Goal: Task Accomplishment & Management: Complete application form

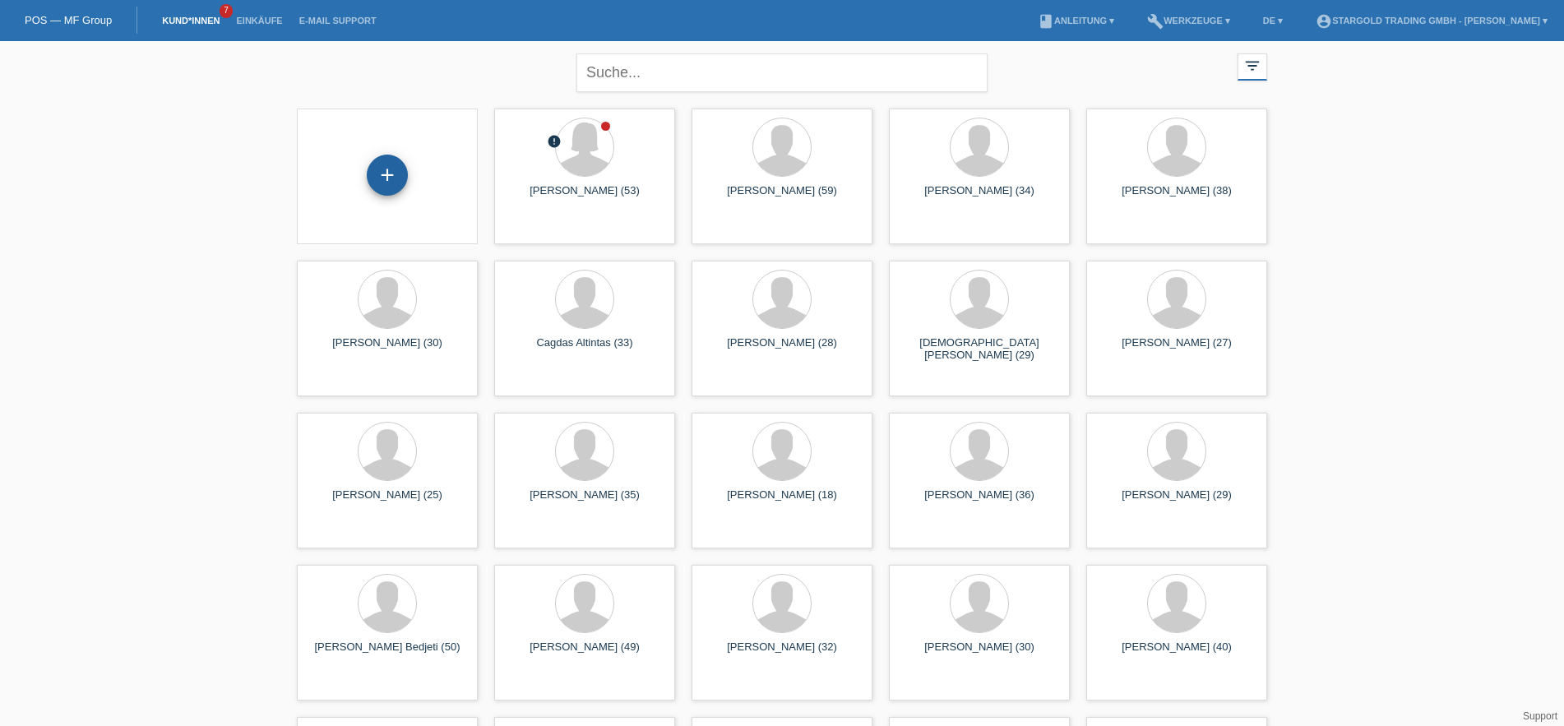
click at [386, 186] on div "+" at bounding box center [387, 175] width 41 height 41
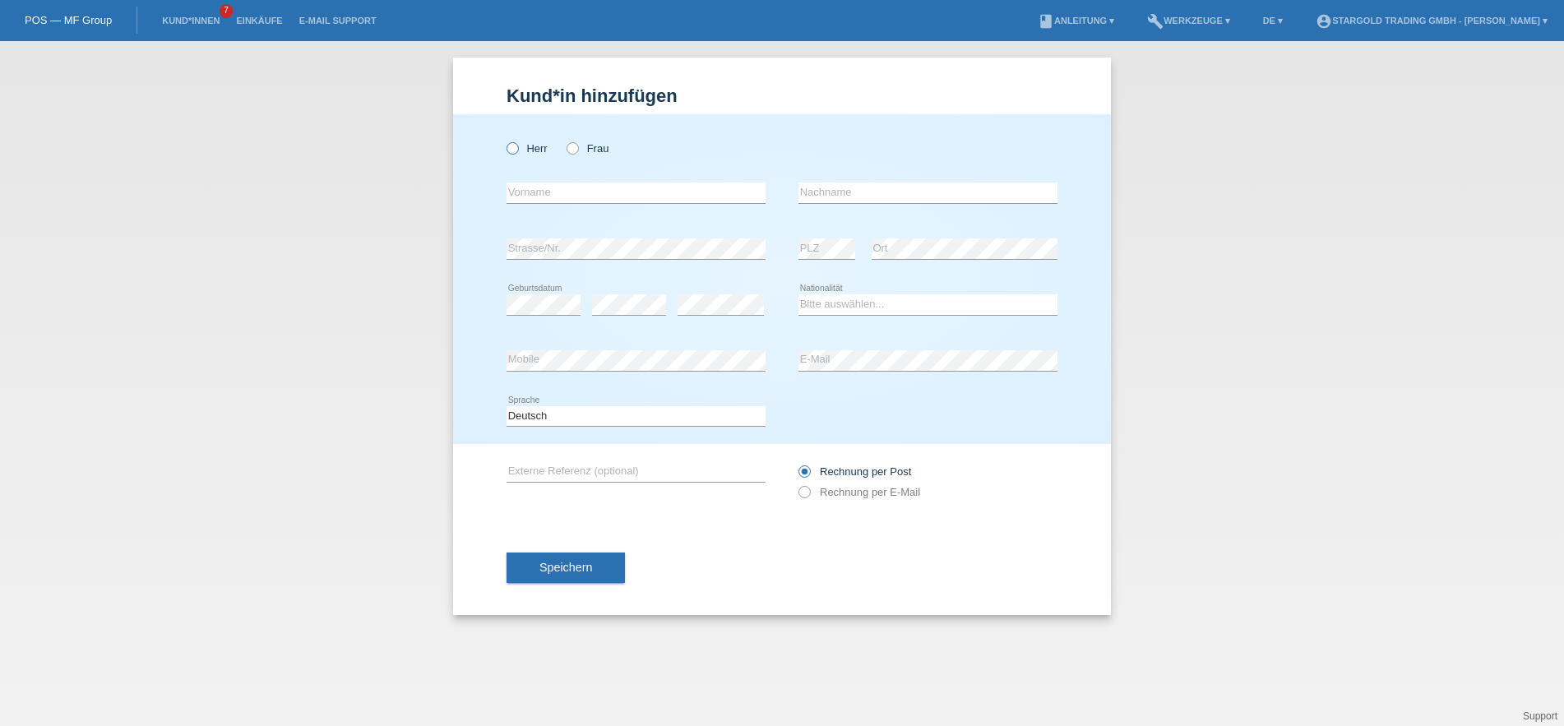
click at [504, 140] on icon at bounding box center [504, 140] width 0 height 0
click at [516, 149] on input "Herr" at bounding box center [511, 147] width 11 height 11
radio input "true"
click at [560, 201] on input "text" at bounding box center [635, 193] width 259 height 21
type input "[PERSON_NAME]"
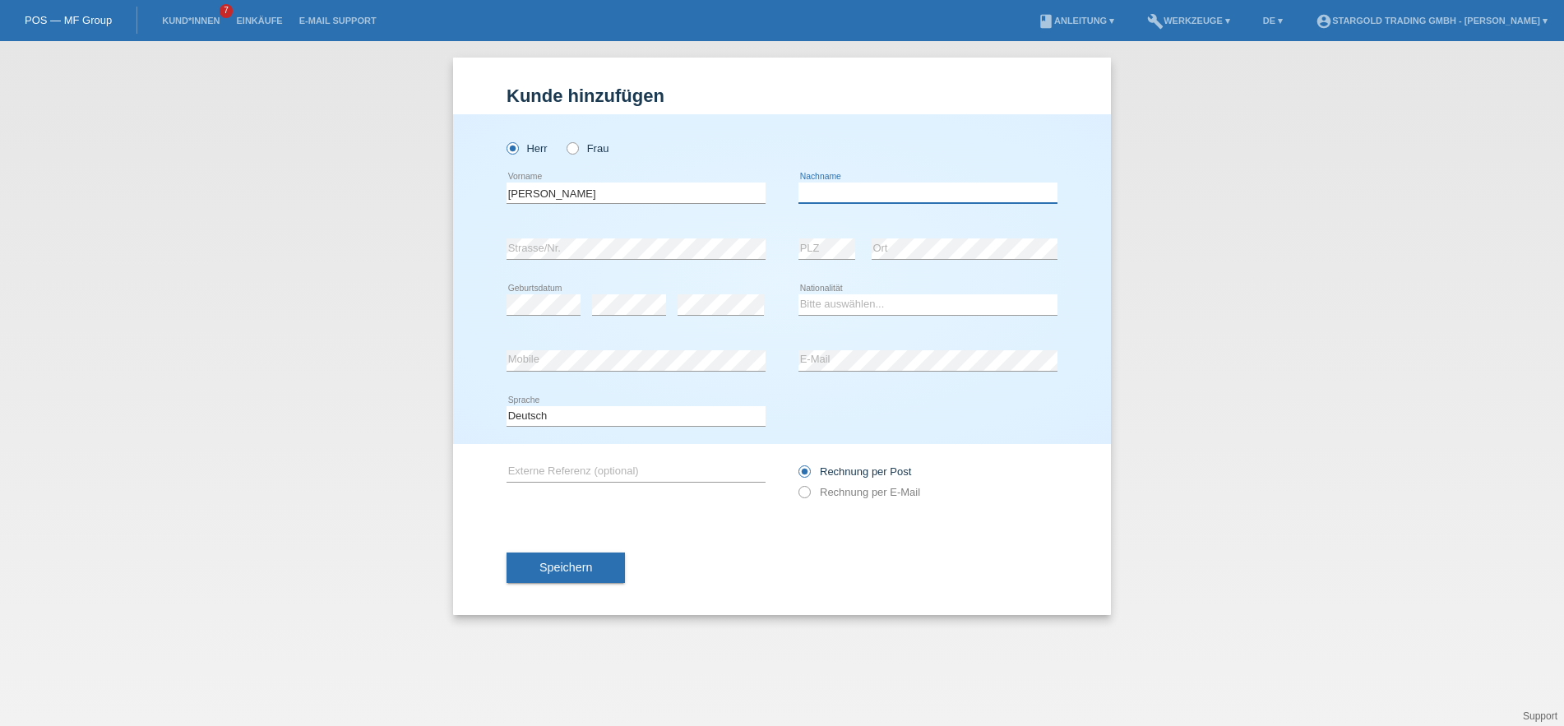
paste input "Parvin"
type input "Parvin"
click at [798, 294] on select "Bitte auswählen... Schweiz Deutschland Liechtenstein Österreich ------------ Af…" at bounding box center [927, 304] width 259 height 20
select select "DE"
click option "Deutschland" at bounding box center [0, 0] width 0 height 0
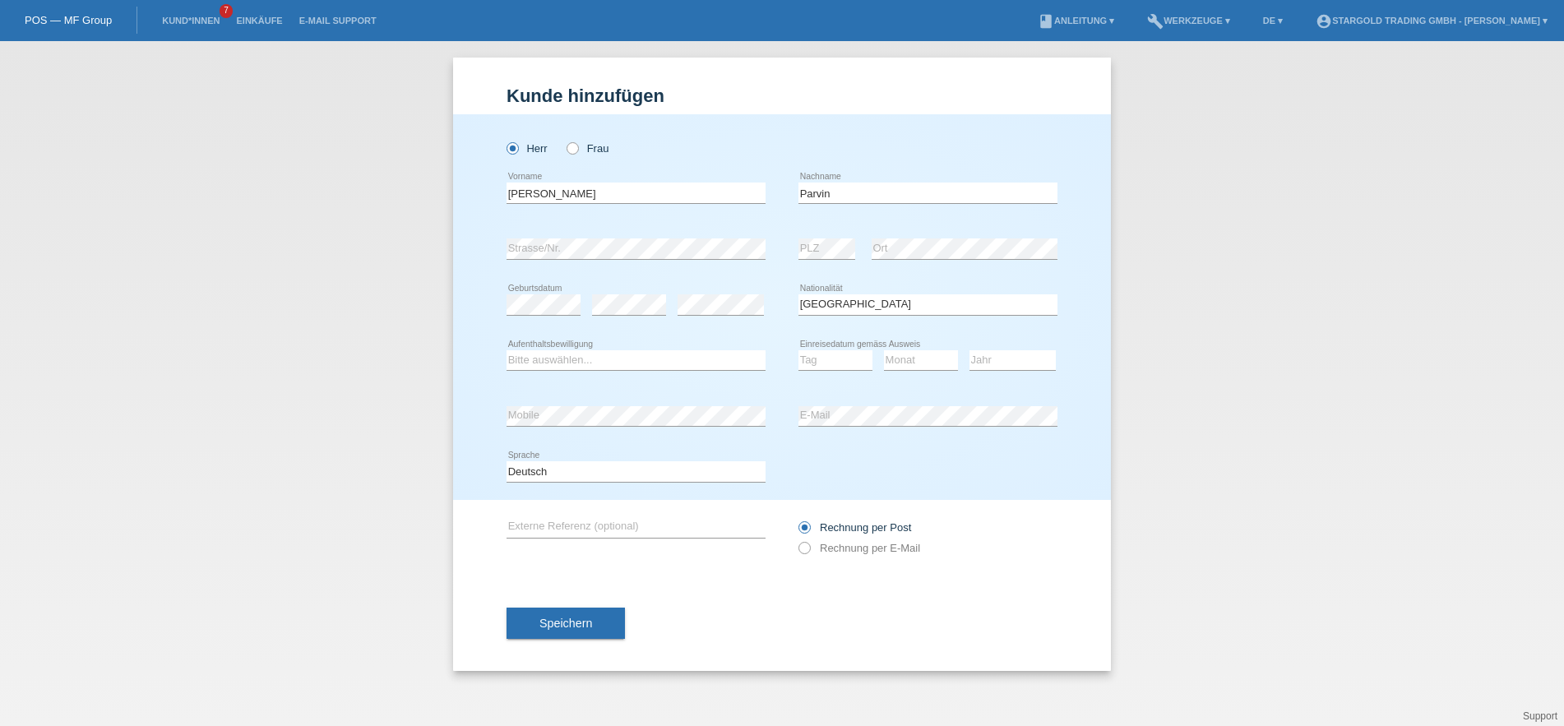
click at [289, 367] on div "Kund*in hinzufügen Kunde hinzufügen Kundin hinzufügen Herr Frau Elvin error Vor…" at bounding box center [782, 383] width 1564 height 685
click at [506, 350] on select "Bitte auswählen... C B B - Flüchtlingsstatus Andere" at bounding box center [635, 360] width 259 height 20
select select "B"
click option "B" at bounding box center [0, 0] width 0 height 0
click at [798, 350] on select "Tag 01 02 03 04 05 06 07 08 09 10 11" at bounding box center [835, 360] width 74 height 20
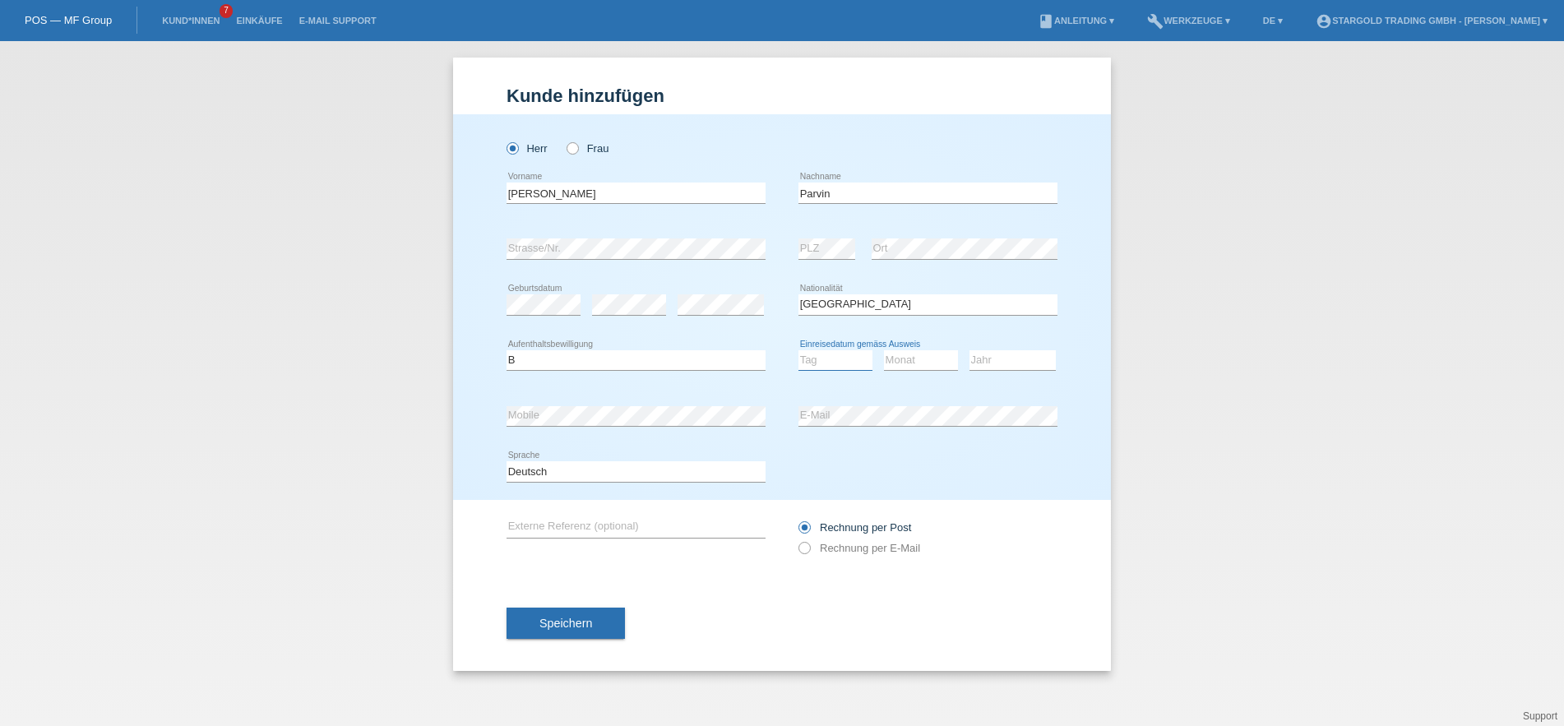
click at [798, 350] on select "Tag 01 02 03 04 05 06 07 08 09 10 11" at bounding box center [835, 360] width 74 height 20
select select "01"
click option "01" at bounding box center [0, 0] width 0 height 0
click at [884, 350] on select "Monat 01 02 03 04 05 06 07 08 09 10 11" at bounding box center [921, 360] width 74 height 20
select select "02"
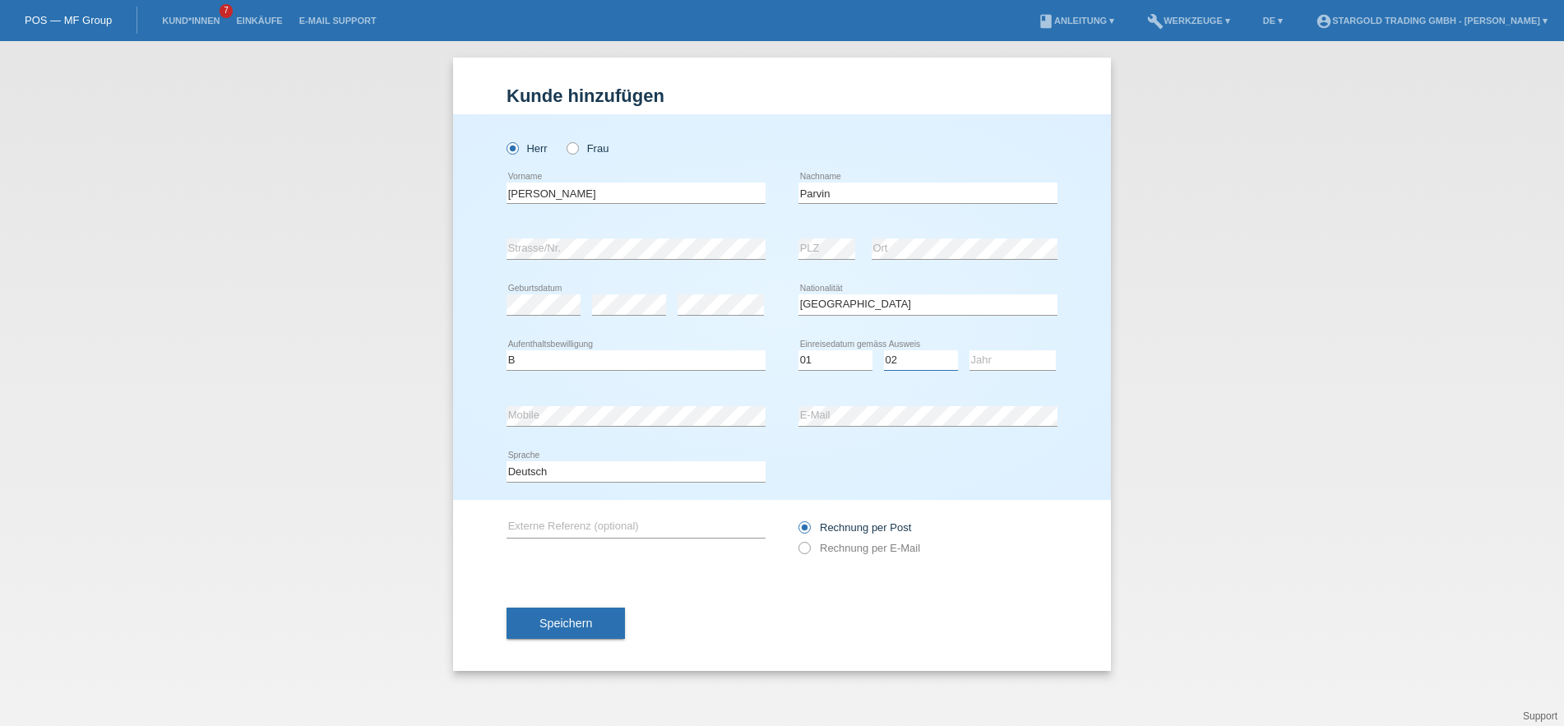
click option "02" at bounding box center [0, 0] width 0 height 0
click at [969, 350] on select "Jahr 2025 2024 2023 2022 2021 2020 2019 2018 2017 2016 2015 2014 2013 2012 2011…" at bounding box center [1012, 360] width 86 height 20
select select "2023"
click option "2023" at bounding box center [0, 0] width 0 height 0
click at [811, 553] on label "Rechnung per E-Mail" at bounding box center [859, 548] width 122 height 12
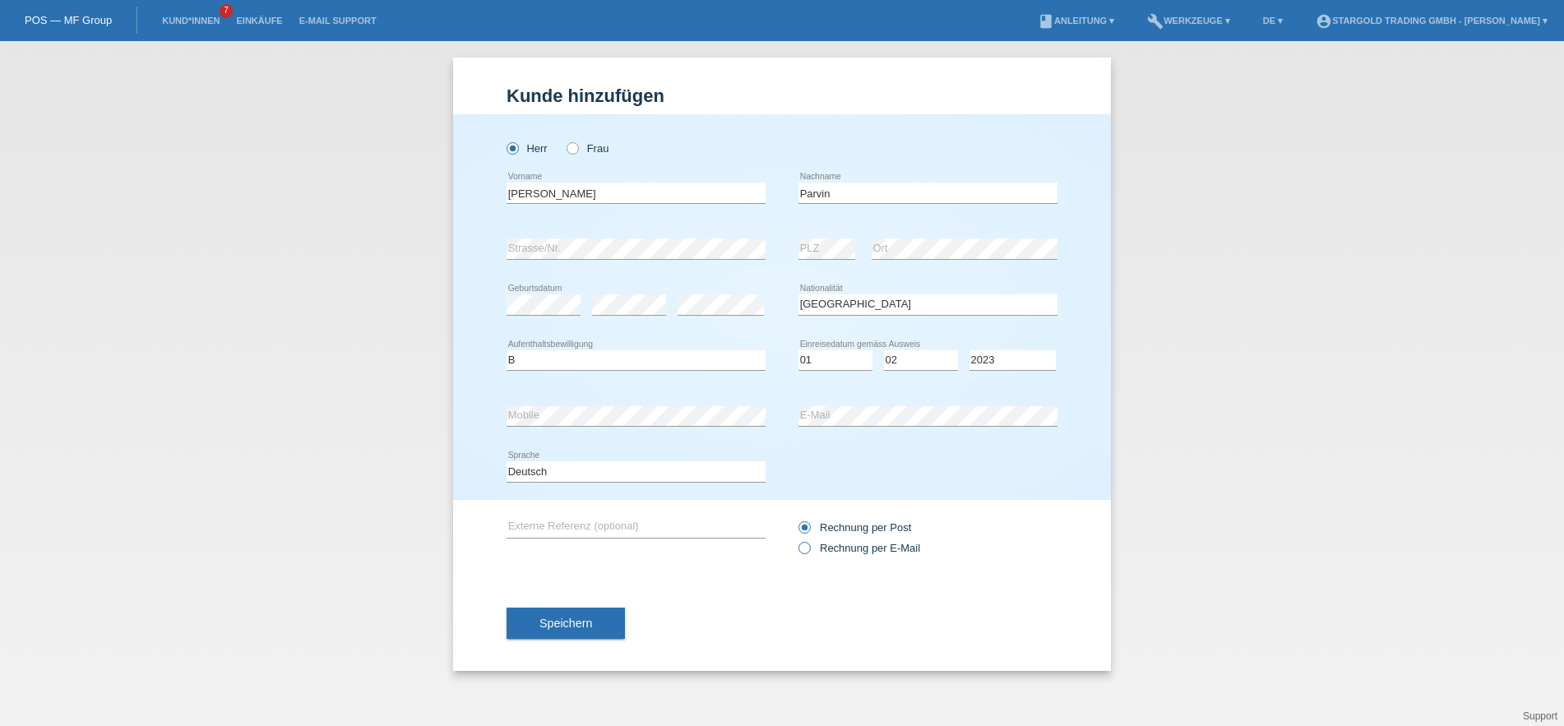
click at [809, 553] on input "Rechnung per E-Mail" at bounding box center [803, 552] width 11 height 21
radio input "true"
click at [552, 622] on span "Speichern" at bounding box center [565, 623] width 53 height 13
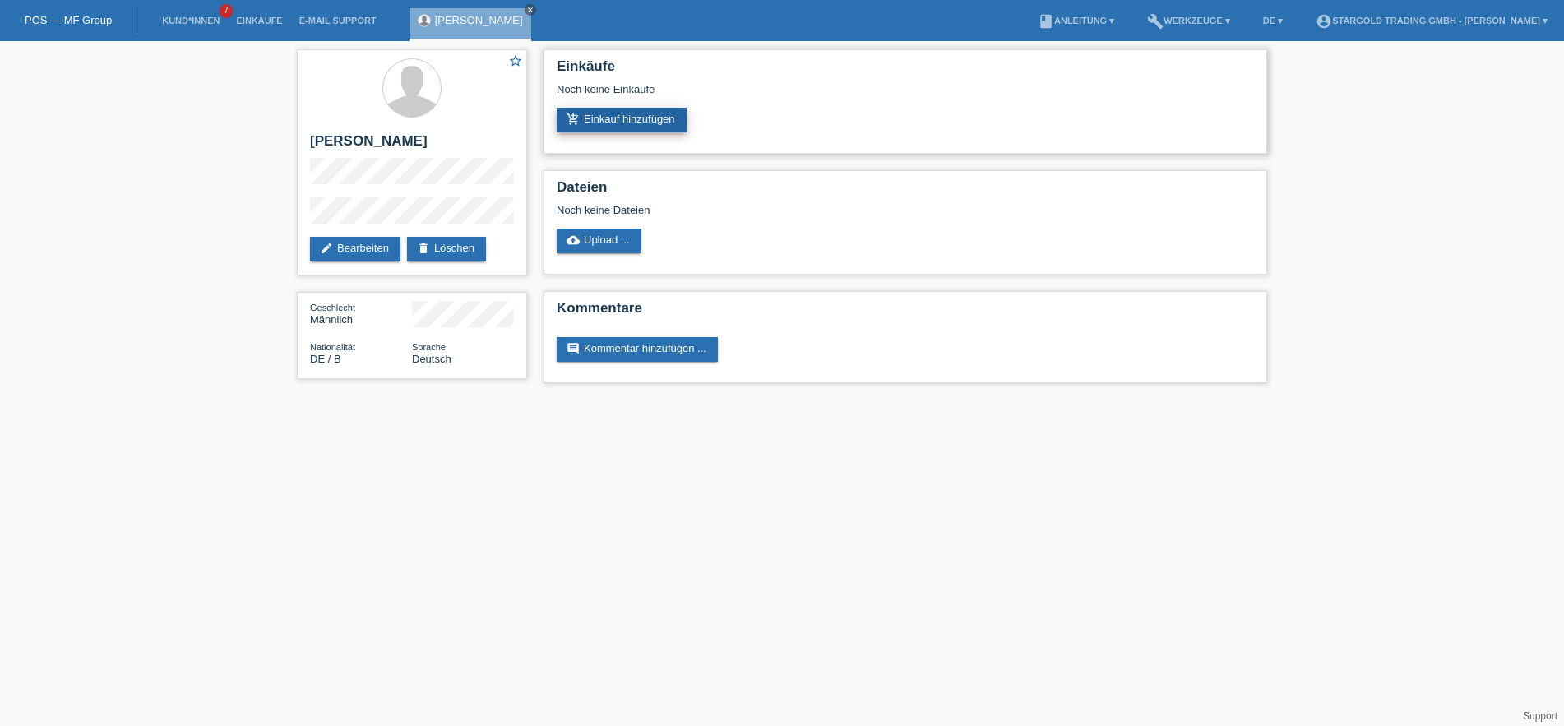
click at [645, 116] on link "add_shopping_cart Einkauf hinzufügen" at bounding box center [622, 120] width 130 height 25
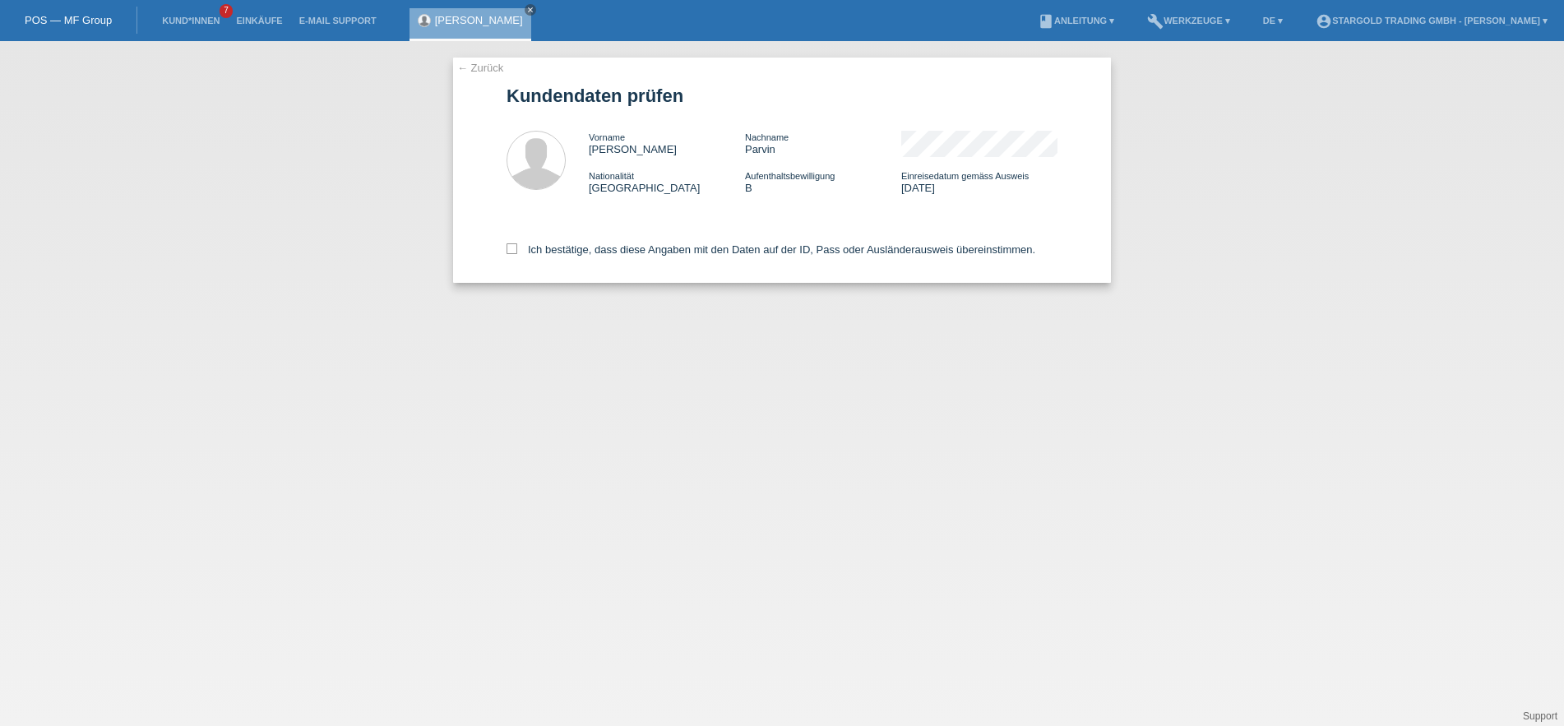
click at [691, 228] on div "Ich bestätige, dass diese Angaben mit den Daten auf der ID, Pass oder Ausländer…" at bounding box center [781, 246] width 551 height 72
click at [689, 254] on label "Ich bestätige, dass diese Angaben mit den Daten auf der ID, Pass oder Ausländer…" at bounding box center [770, 249] width 529 height 12
click at [517, 254] on input "Ich bestätige, dass diese Angaben mit den Daten auf der ID, Pass oder Ausländer…" at bounding box center [511, 248] width 11 height 11
checkbox input "true"
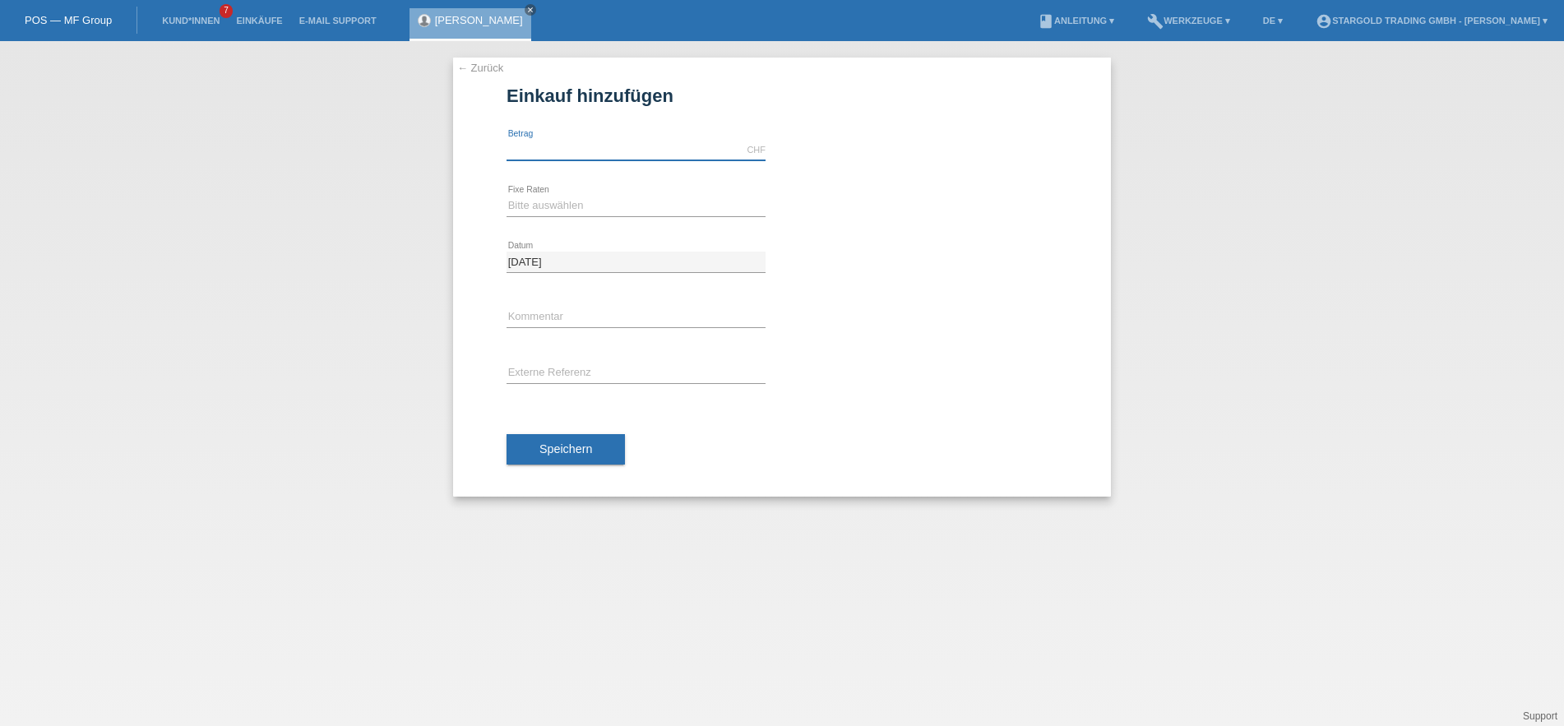
click at [563, 149] on input "text" at bounding box center [635, 150] width 259 height 21
type input "8690.00"
click at [506, 196] on select "Bitte auswählen 6 Raten 12 Raten 18 Raten 24 Raten 36 Raten 48 Raten" at bounding box center [635, 206] width 259 height 20
select select "497"
click option "48 Raten" at bounding box center [0, 0] width 0 height 0
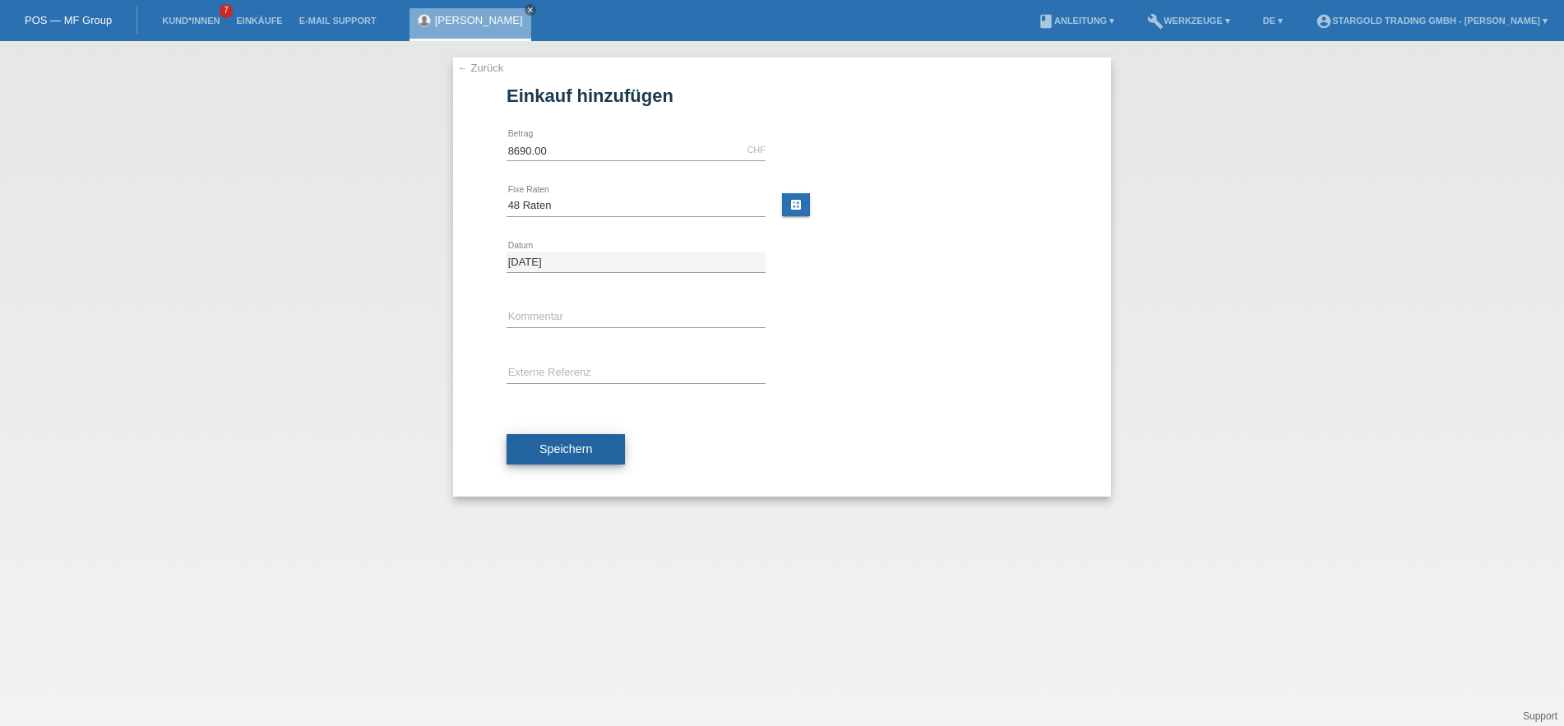
click at [585, 446] on span "Speichern" at bounding box center [565, 448] width 53 height 13
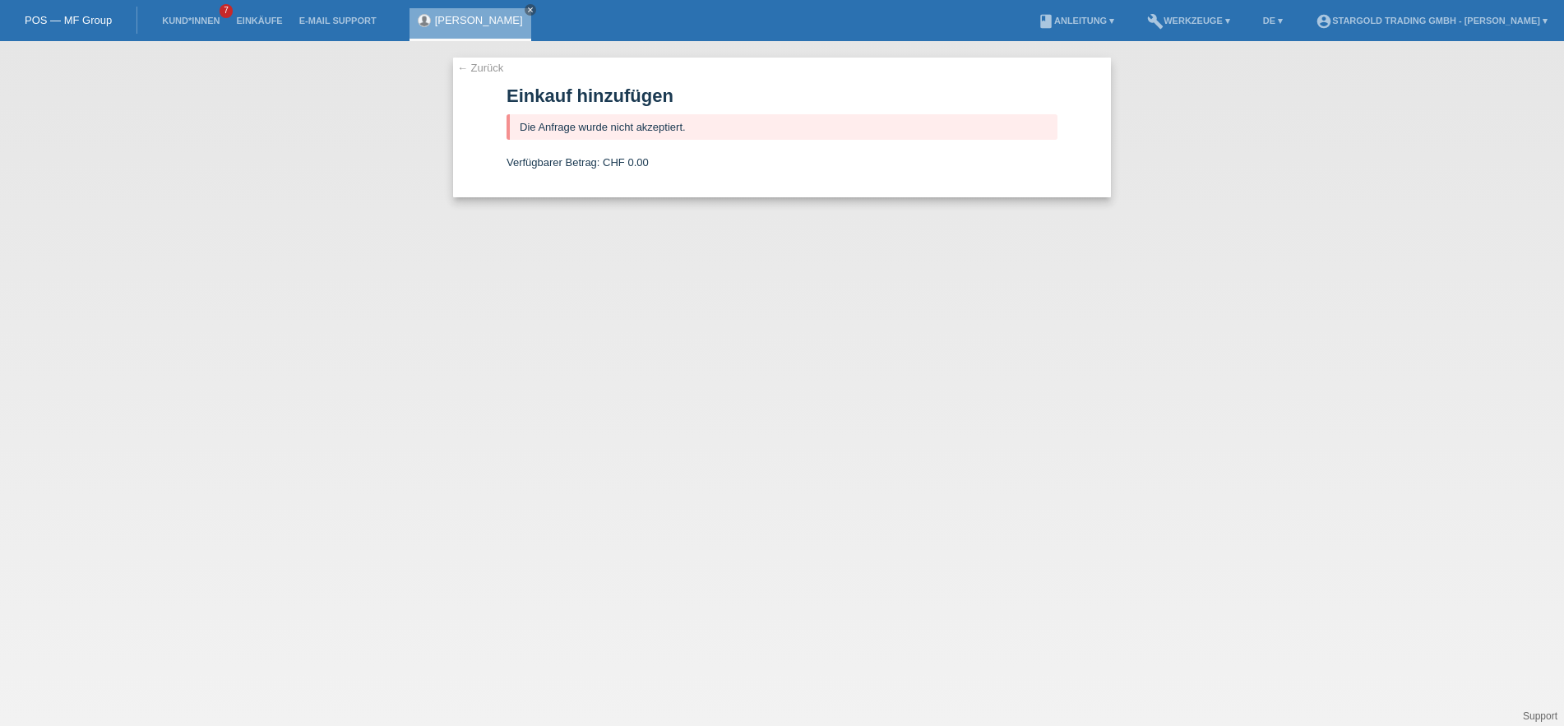
click at [483, 60] on div "← Zurück Einkauf hinzufügen Die Anfrage wurde nicht akzeptiert. Verfügbarer Bet…" at bounding box center [782, 128] width 658 height 140
click at [482, 63] on link "← Zurück" at bounding box center [480, 68] width 46 height 12
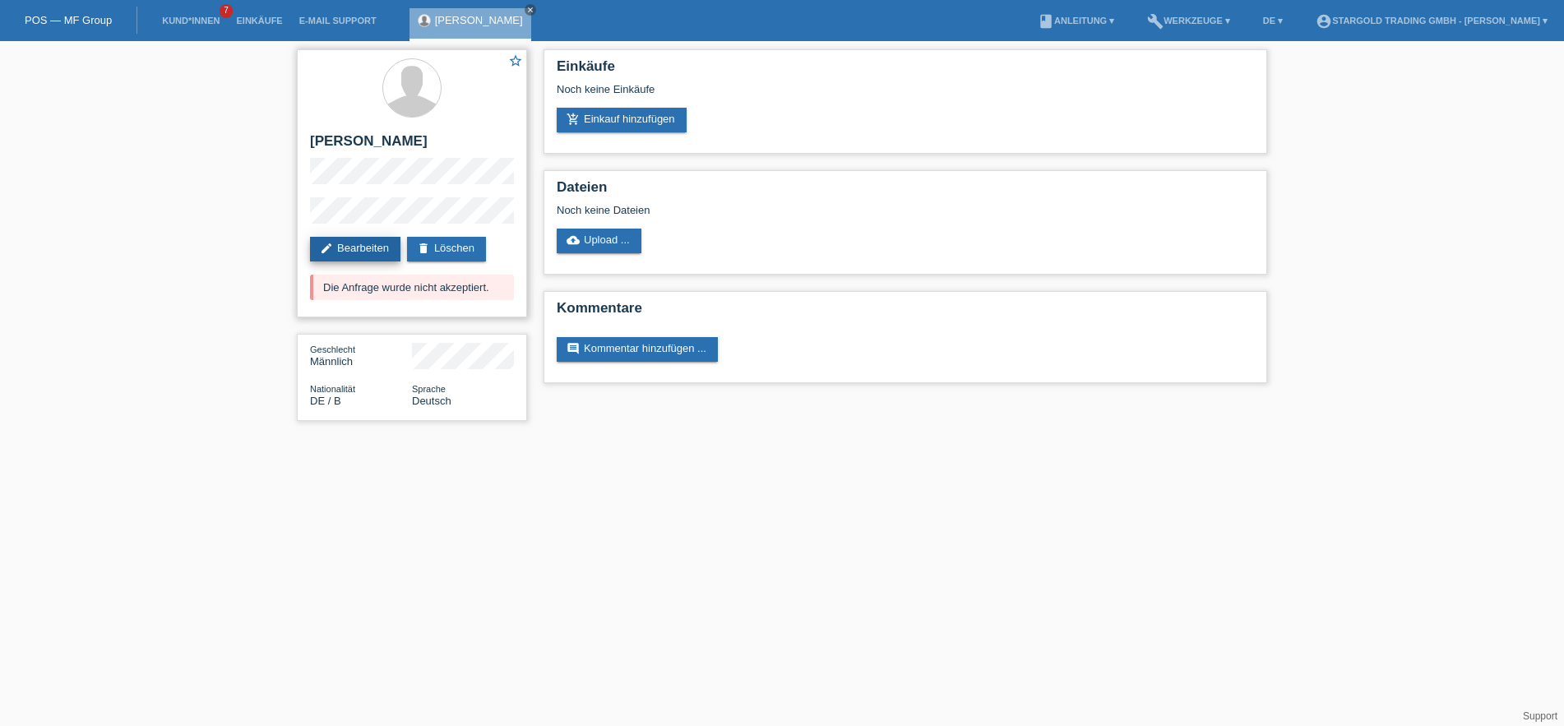
click at [349, 243] on link "edit Bearbeiten" at bounding box center [355, 249] width 90 height 25
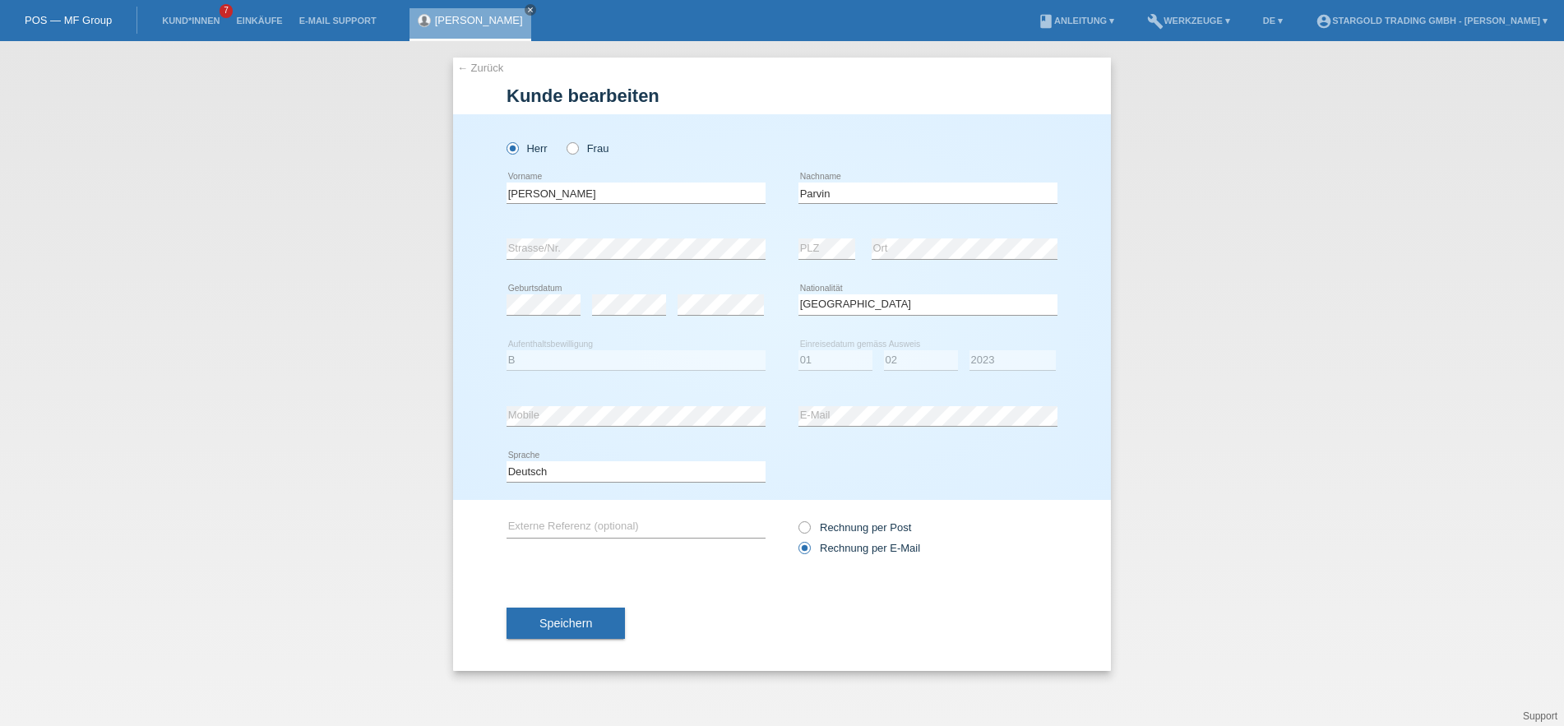
select select "DE"
select select "B"
select select "01"
select select "02"
select select "2023"
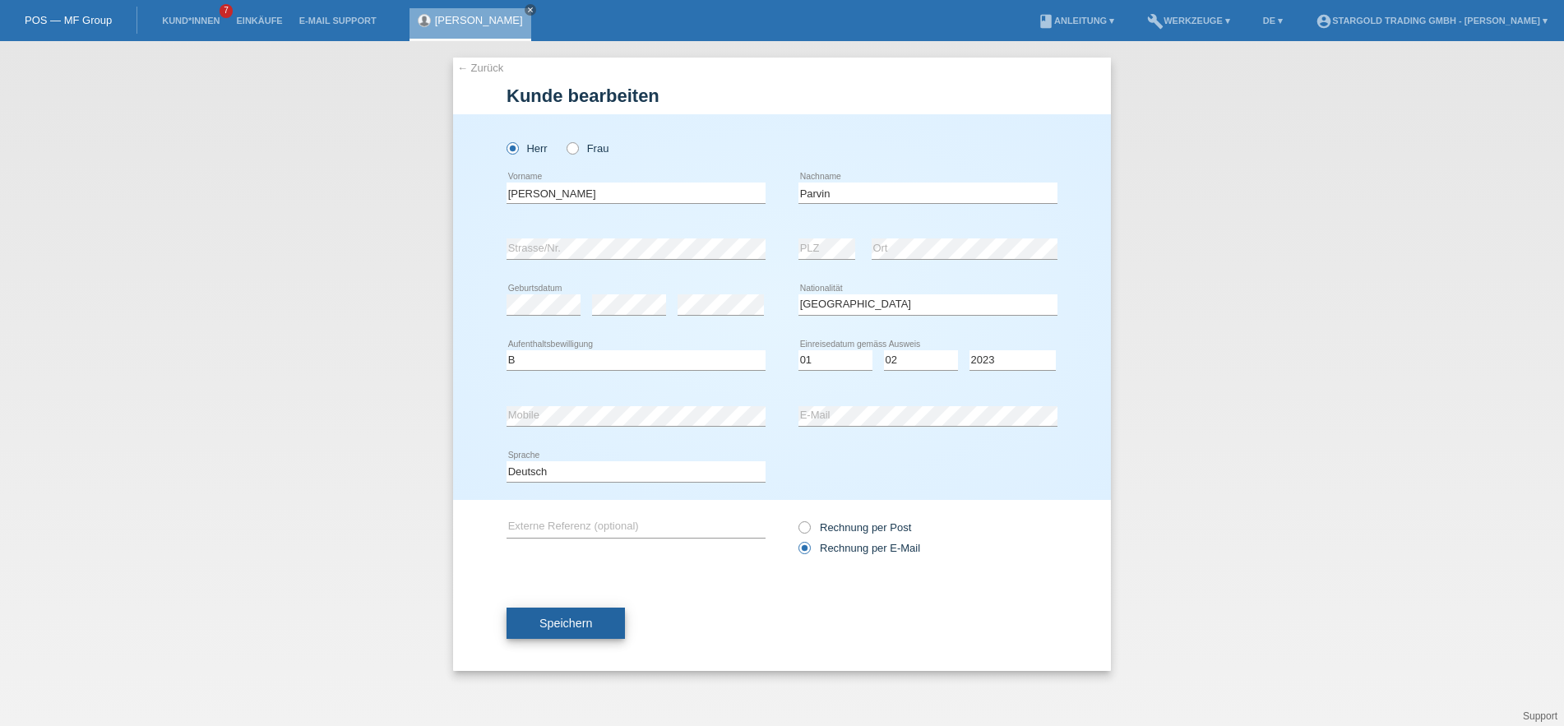
click at [617, 636] on button "Speichern" at bounding box center [565, 623] width 118 height 31
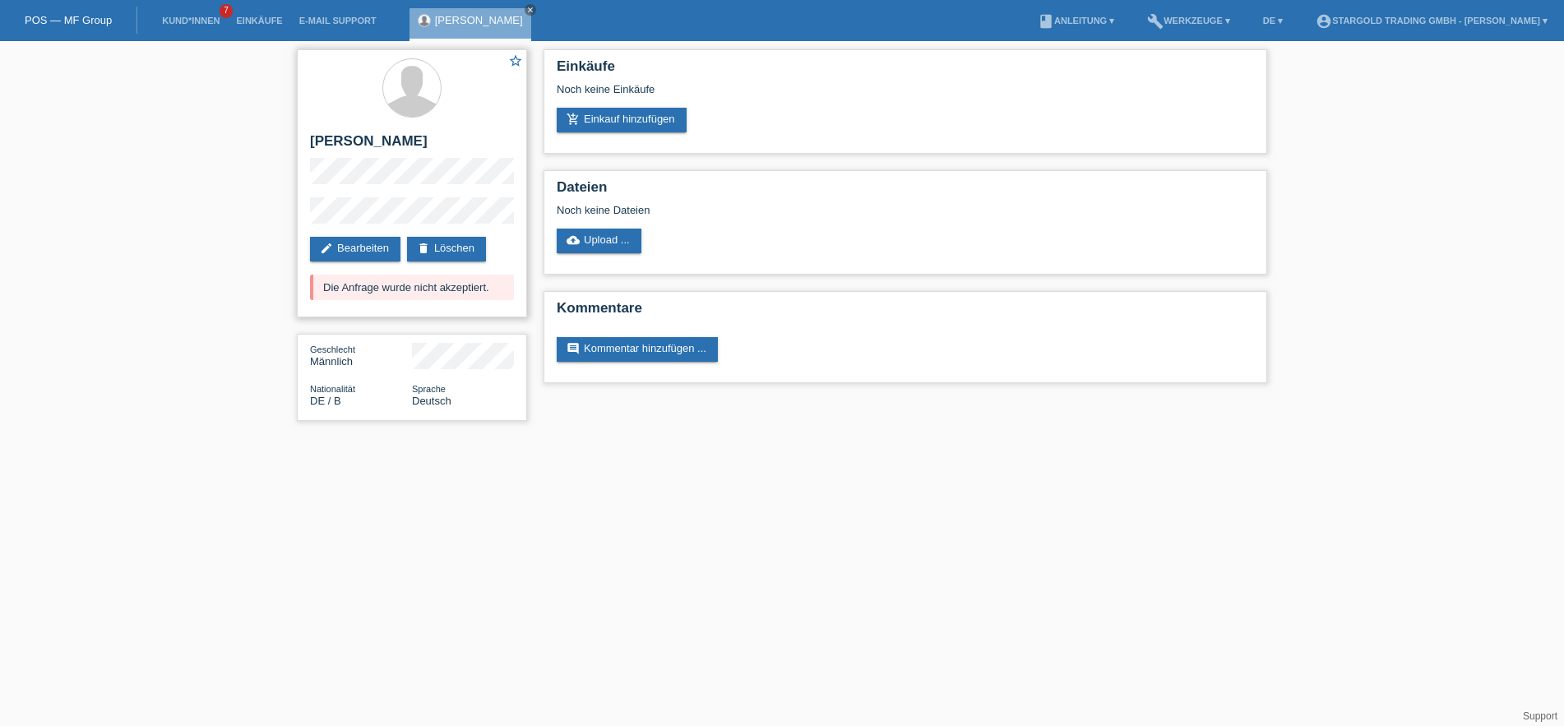
drag, startPoint x: 323, startPoint y: 287, endPoint x: 483, endPoint y: 288, distance: 159.5
click at [483, 288] on div "Die Anfrage wurde nicht akzeptiert." at bounding box center [412, 287] width 204 height 25
click at [354, 287] on div "Die Anfrage wurde nicht akzeptiert." at bounding box center [412, 287] width 204 height 25
drag, startPoint x: 317, startPoint y: 287, endPoint x: 475, endPoint y: 285, distance: 157.9
click at [475, 285] on div "Die Anfrage wurde nicht akzeptiert." at bounding box center [412, 287] width 204 height 25
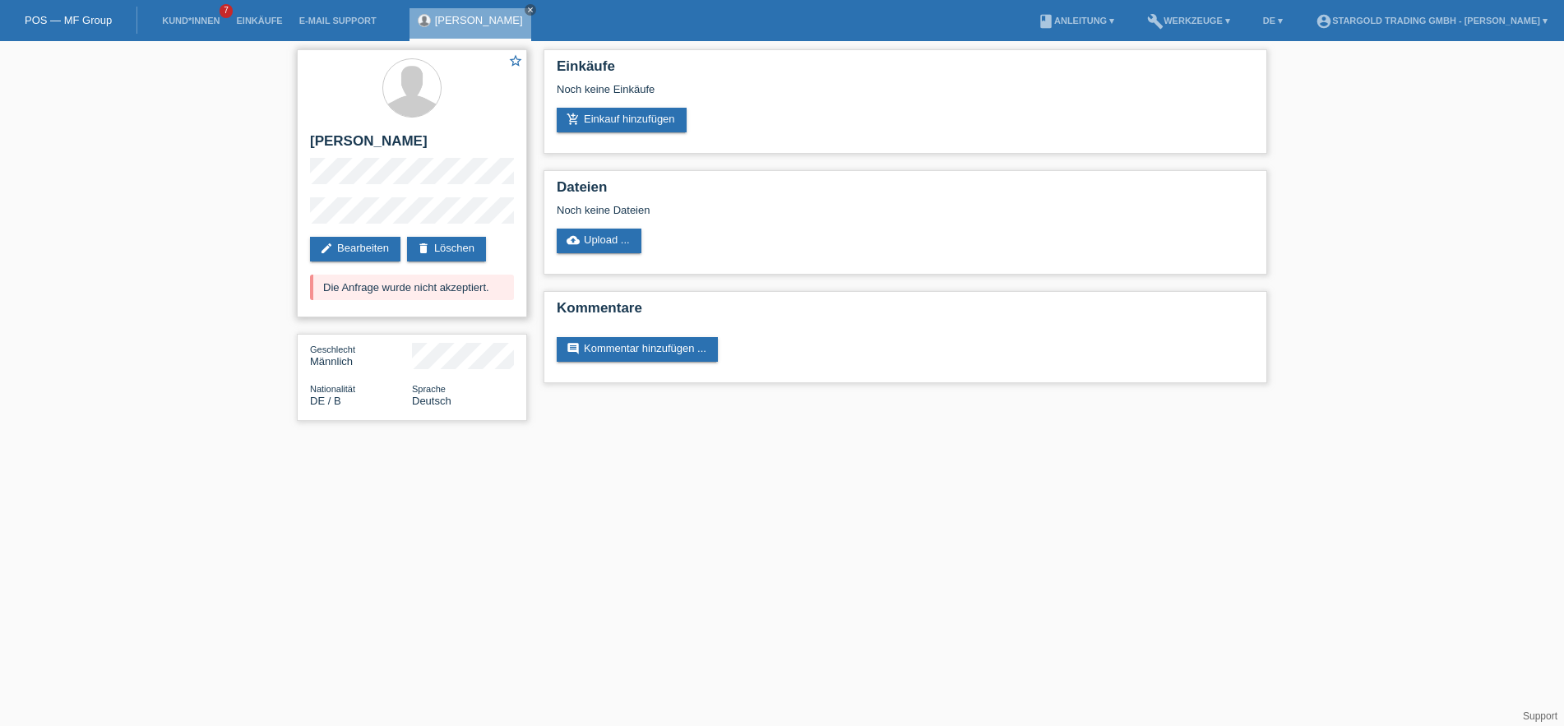
click at [475, 285] on div "Die Anfrage wurde nicht akzeptiert." at bounding box center [412, 287] width 204 height 25
drag, startPoint x: 317, startPoint y: 289, endPoint x: 489, endPoint y: 290, distance: 172.7
click at [489, 290] on div "Die Anfrage wurde nicht akzeptiert." at bounding box center [412, 287] width 204 height 25
click at [606, 128] on link "add_shopping_cart Einkauf hinzufügen" at bounding box center [622, 120] width 130 height 25
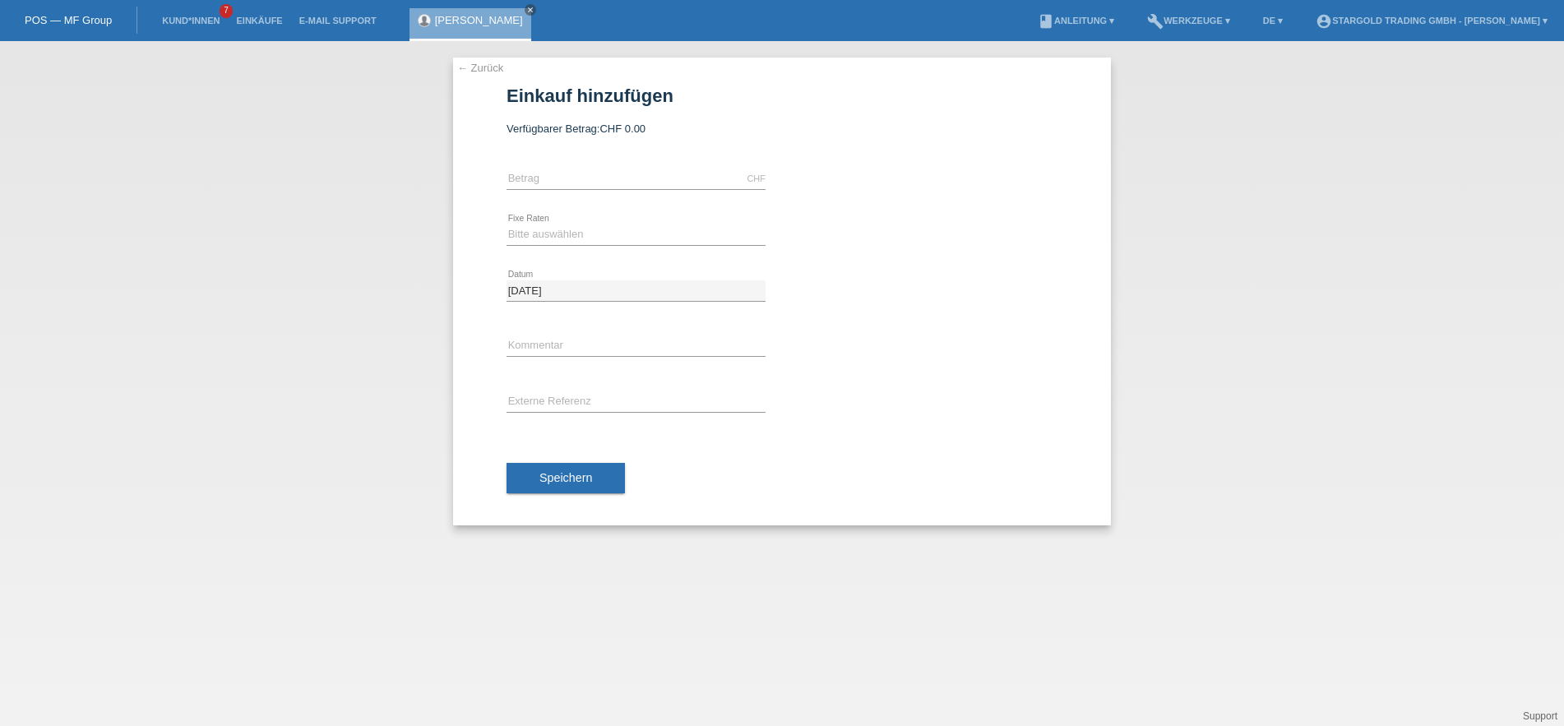
drag, startPoint x: 515, startPoint y: 131, endPoint x: 624, endPoint y: 127, distance: 108.6
click at [624, 127] on div "Verfügbarer Betrag: CHF 0.00" at bounding box center [781, 128] width 551 height 12
click at [624, 127] on span "CHF 0.00" at bounding box center [622, 128] width 46 height 12
click at [525, 10] on link "close" at bounding box center [531, 10] width 12 height 12
click at [188, 25] on link "Kund*innen" at bounding box center [191, 21] width 74 height 10
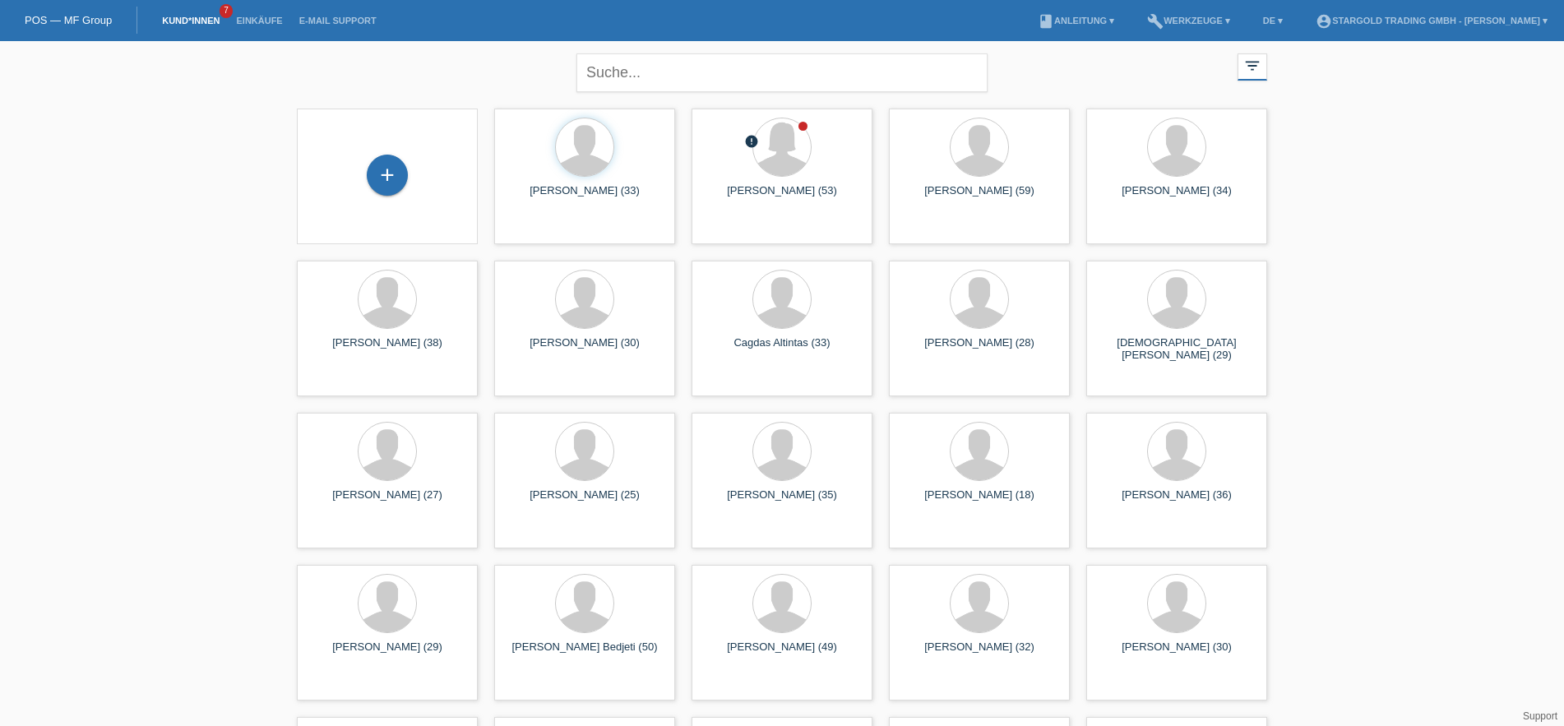
click at [398, 196] on div "+" at bounding box center [387, 177] width 155 height 44
click at [398, 186] on div "+" at bounding box center [387, 175] width 41 height 41
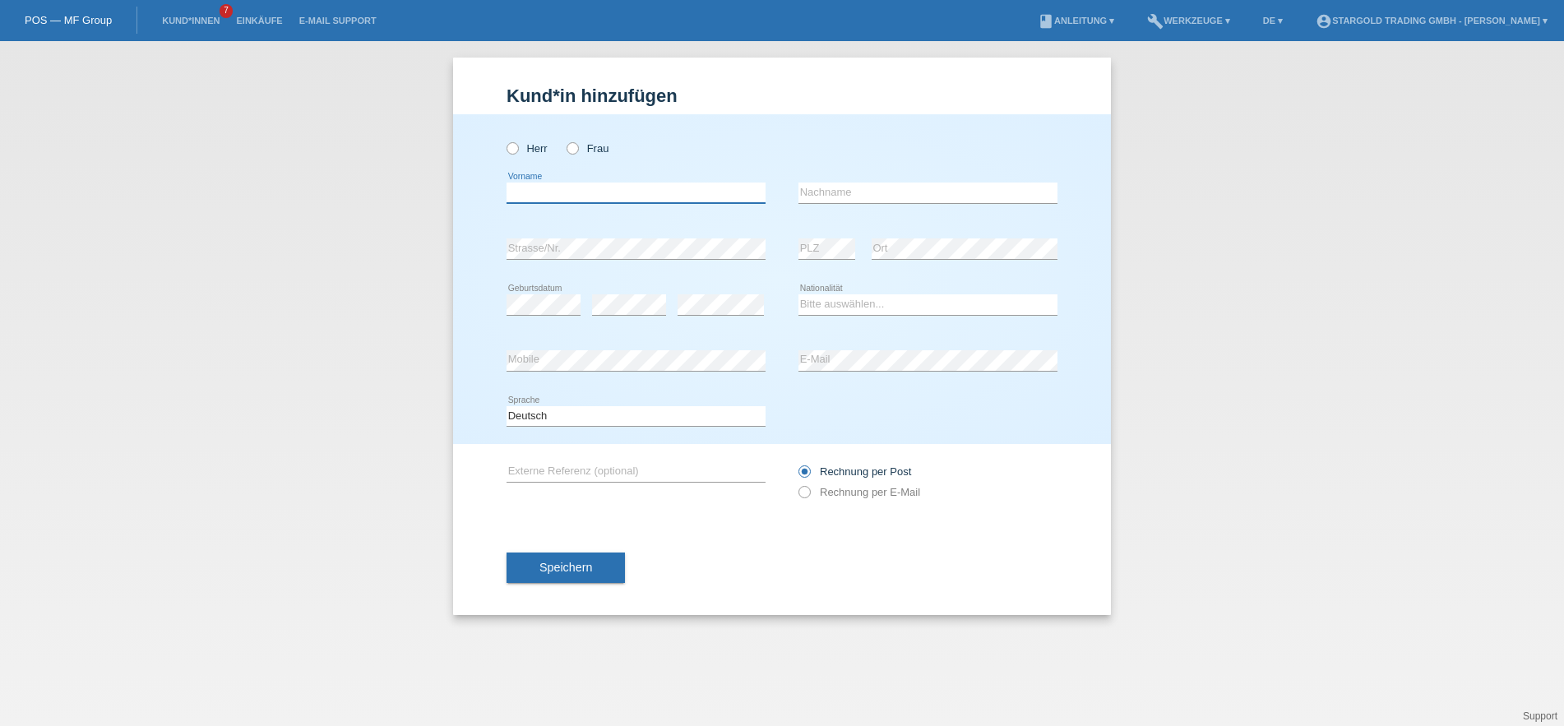
paste input "[PERSON_NAME]"
type input "[PERSON_NAME]"
click at [520, 150] on label "Herr" at bounding box center [526, 148] width 41 height 12
click at [517, 150] on input "Herr" at bounding box center [511, 147] width 11 height 11
radio input "true"
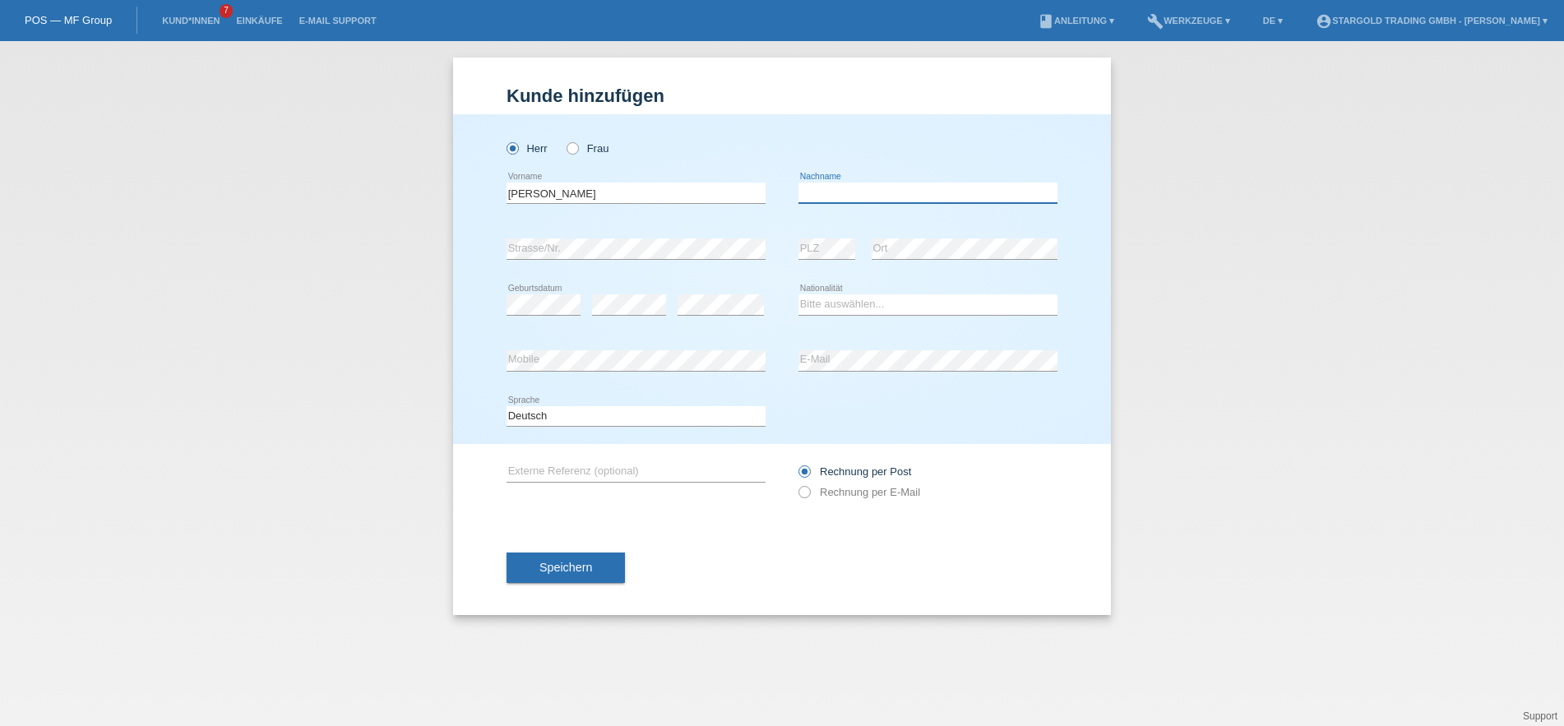
click at [825, 197] on input "text" at bounding box center [927, 193] width 259 height 21
paste input "[PERSON_NAME]"
type input "[PERSON_NAME]"
click at [274, 158] on div "Kund*in hinzufügen Kunde hinzufügen Kundin hinzufügen Herr Frau Leonardo error …" at bounding box center [782, 383] width 1564 height 685
click at [798, 294] on select "Bitte auswählen... Schweiz Deutschland Liechtenstein Österreich ------------ Af…" at bounding box center [927, 304] width 259 height 20
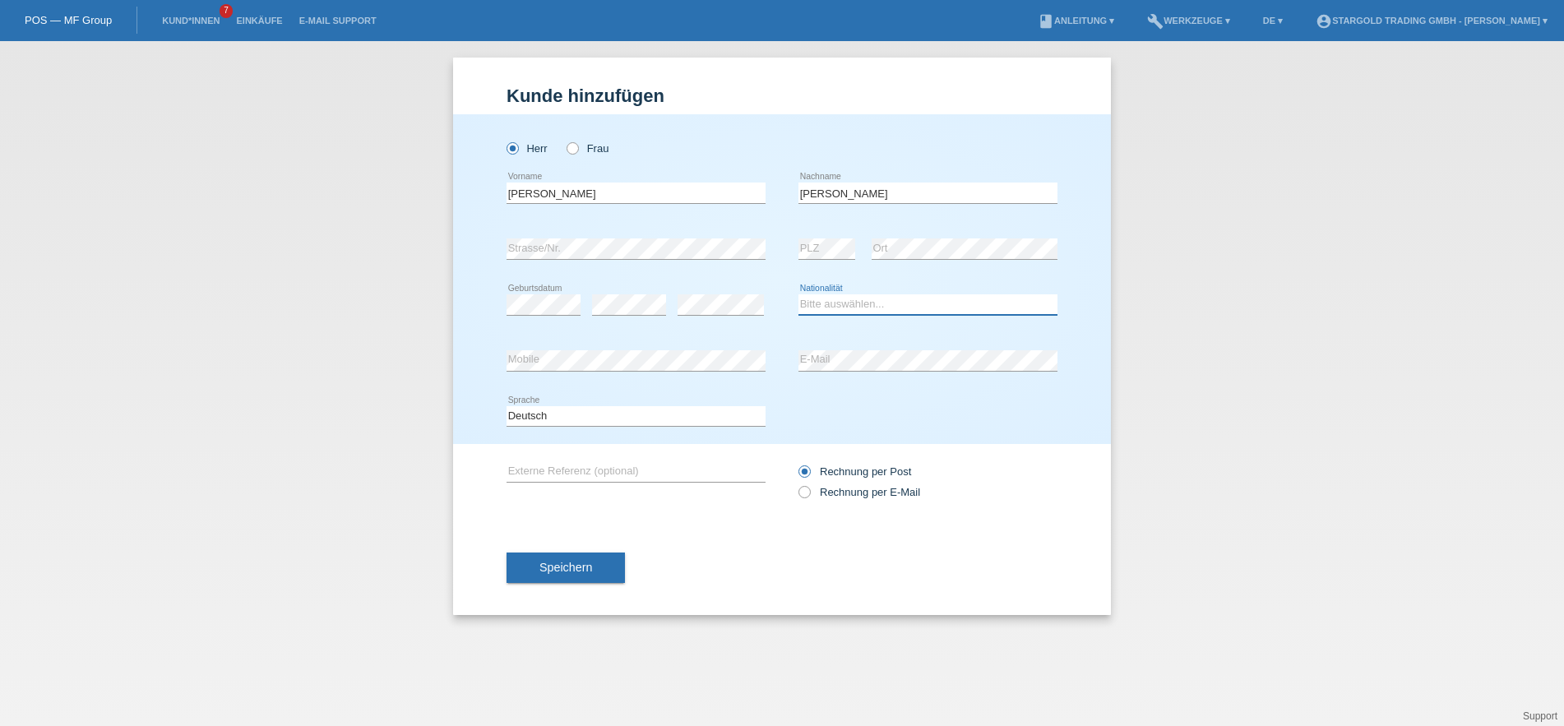
select select "DO"
click option "Dominikanische Republik" at bounding box center [0, 0] width 0 height 0
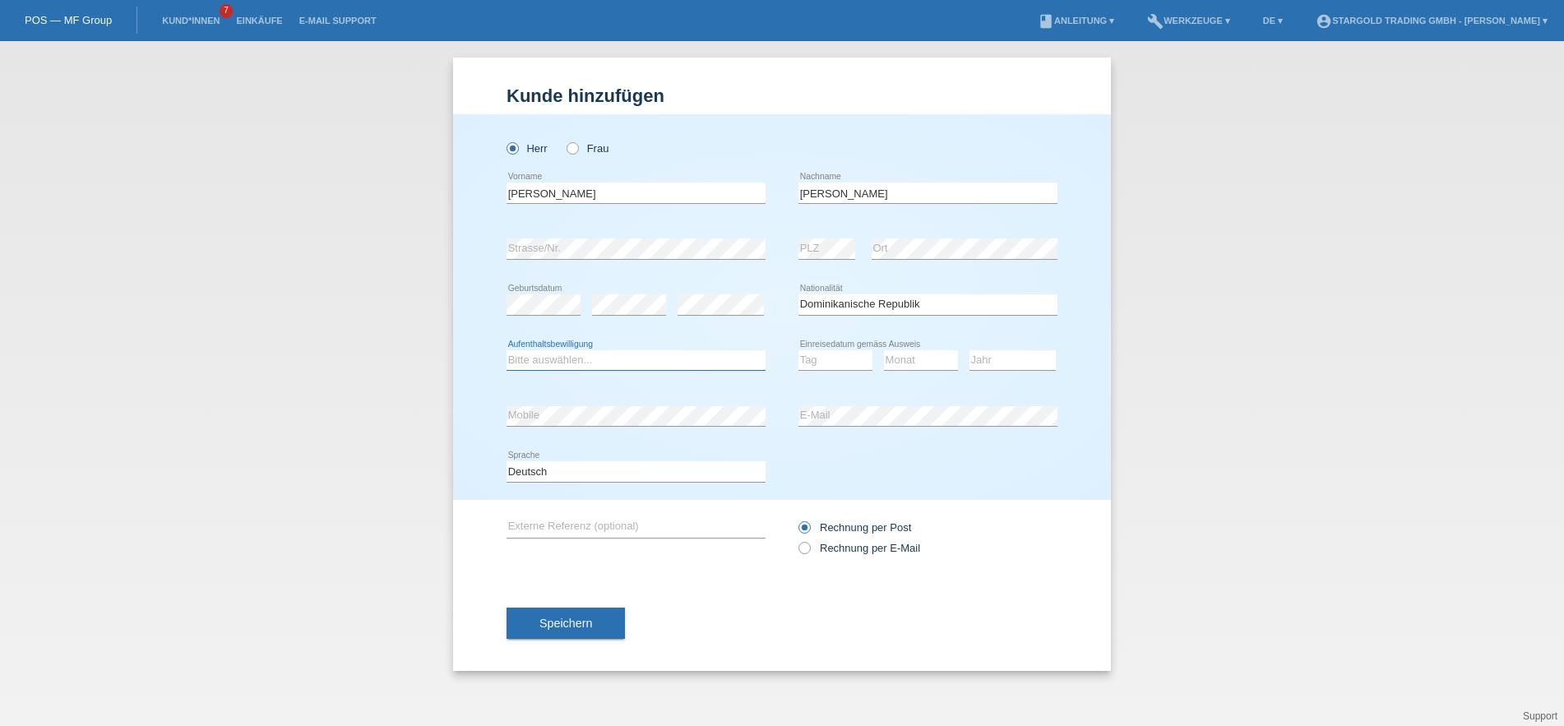
click at [506, 350] on select "Bitte auswählen... C B B - Flüchtlingsstatus Andere" at bounding box center [635, 360] width 259 height 20
select select "C"
click option "C" at bounding box center [0, 0] width 0 height 0
click at [798, 350] on select "Tag 01 02 03 04 05 06 07 08 09 10 11" at bounding box center [835, 360] width 74 height 20
select select "08"
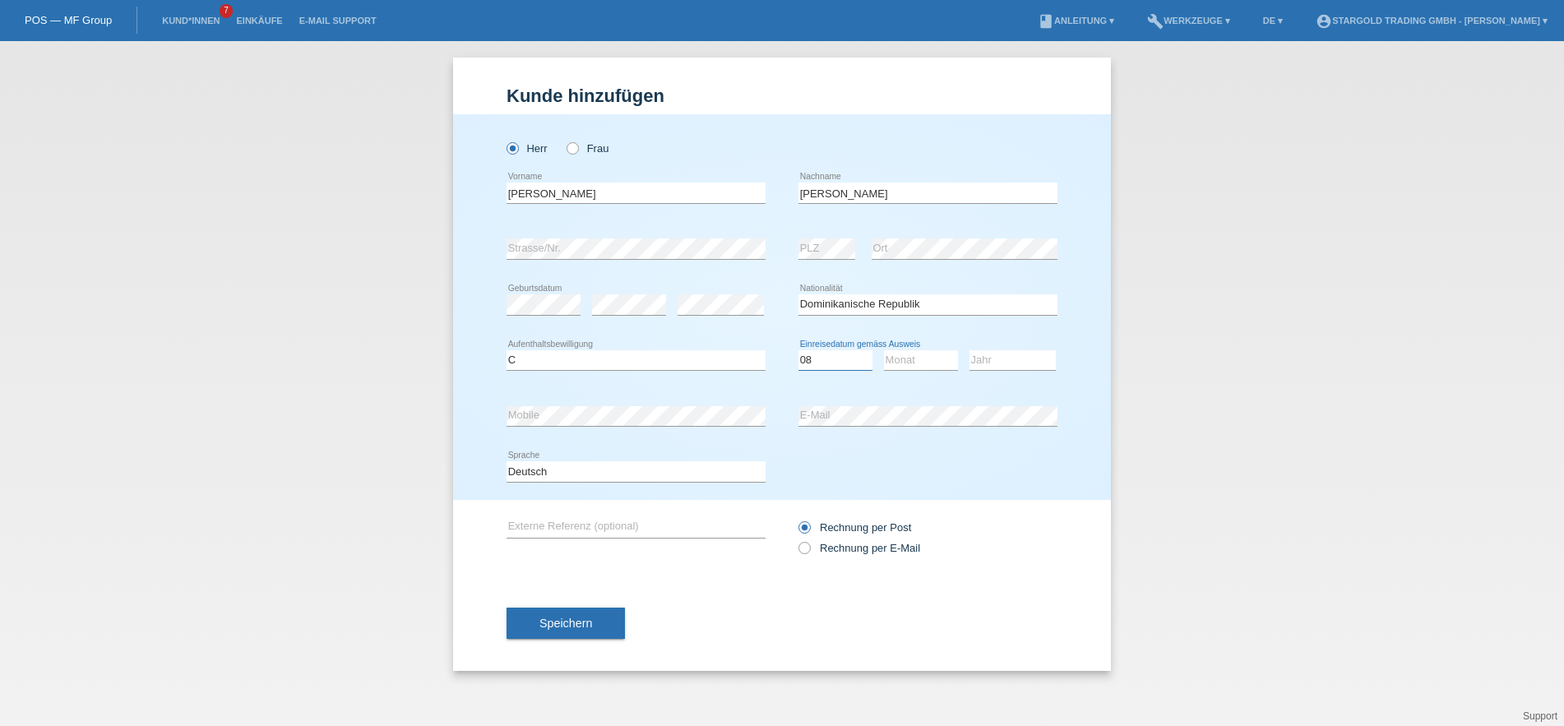
click option "08" at bounding box center [0, 0] width 0 height 0
click at [884, 350] on select "Monat 01 02 03 04 05 06 07 08 09 10 11" at bounding box center [921, 360] width 74 height 20
select select "05"
click option "05" at bounding box center [0, 0] width 0 height 0
click at [969, 350] on select "Jahr 2025 2024 2023 2022 2021 2020 2019 2018 2017 2016 2015 2014 2013 2012 2011…" at bounding box center [1012, 360] width 86 height 20
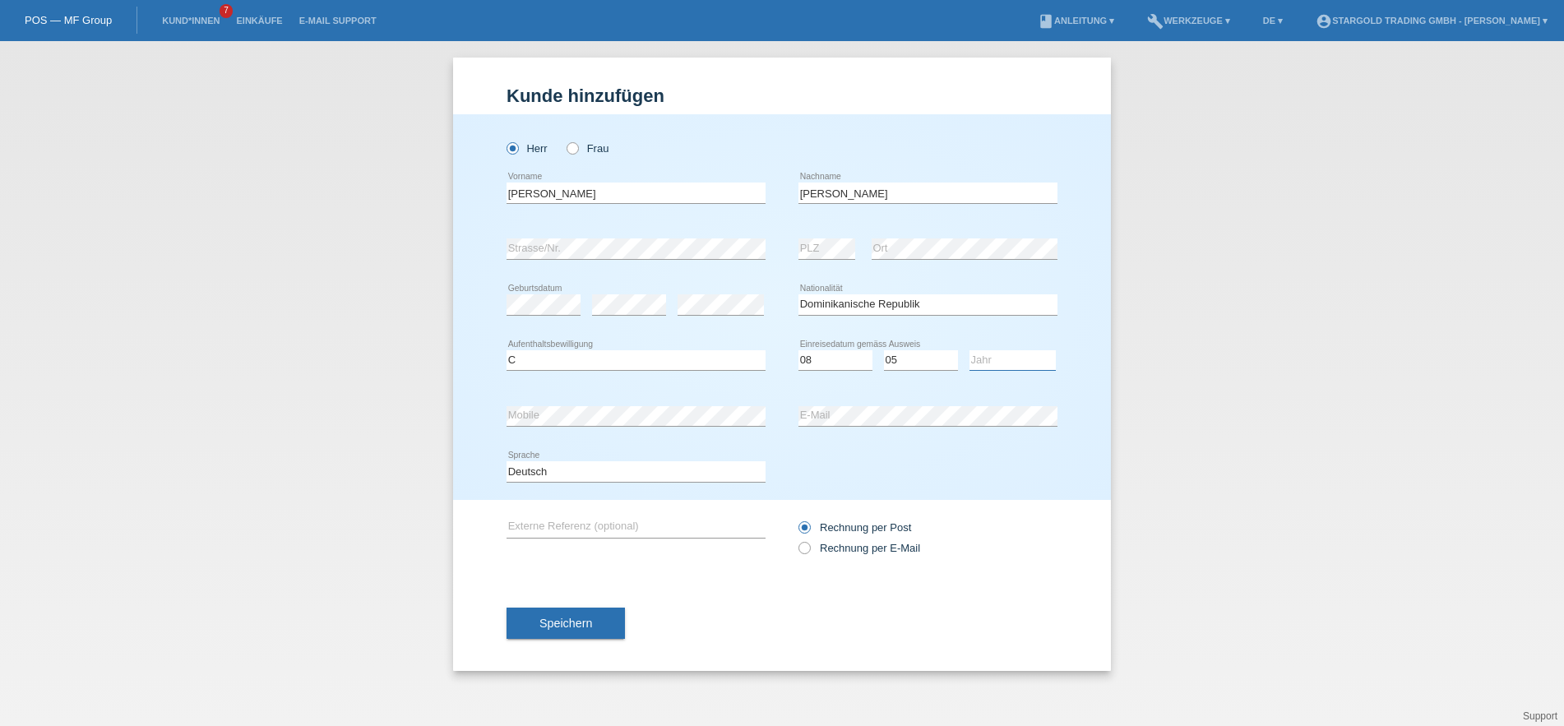
select select "2015"
click option "2015" at bounding box center [0, 0] width 0 height 0
click at [796, 539] on icon at bounding box center [796, 539] width 0 height 0
click at [802, 551] on input "Rechnung per E-Mail" at bounding box center [803, 552] width 11 height 21
radio input "true"
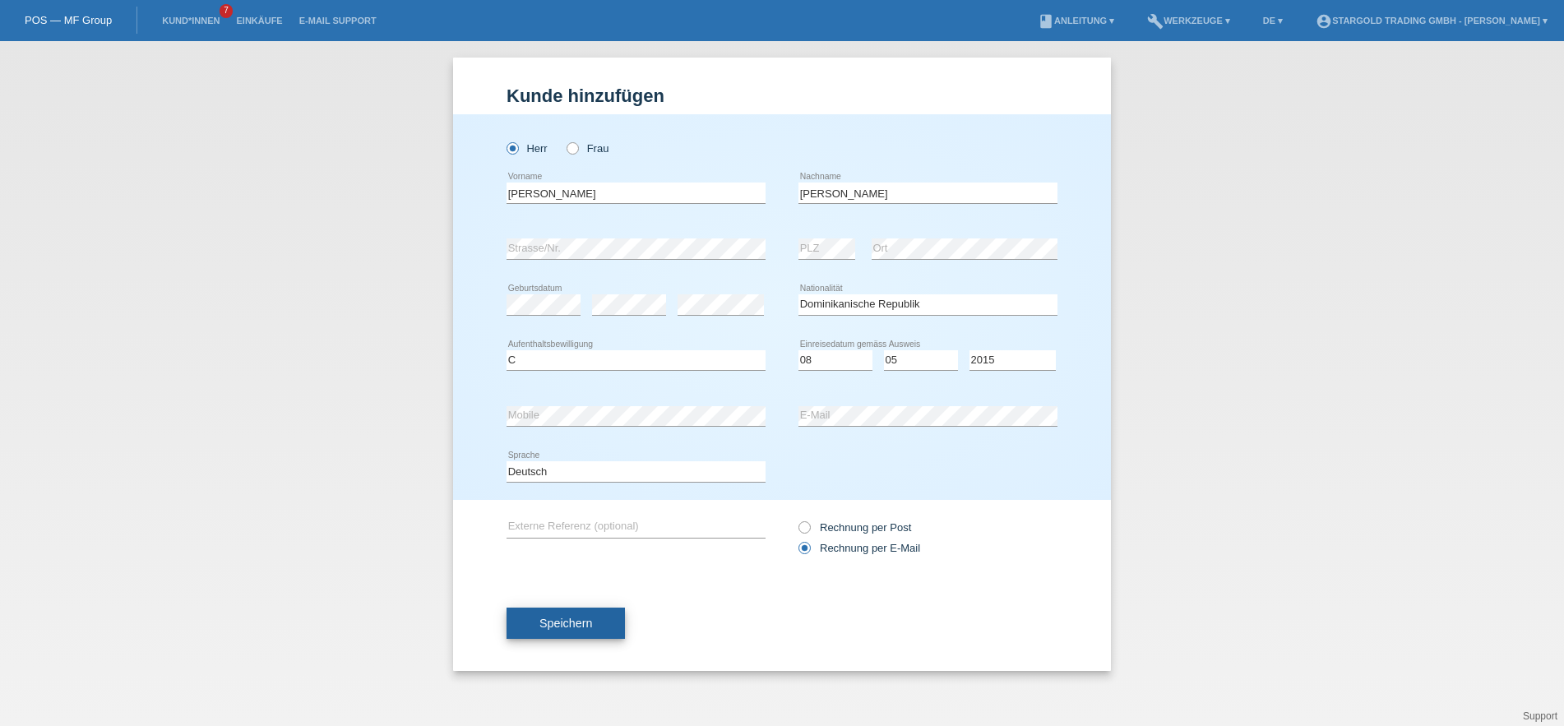
click at [534, 622] on button "Speichern" at bounding box center [565, 623] width 118 height 31
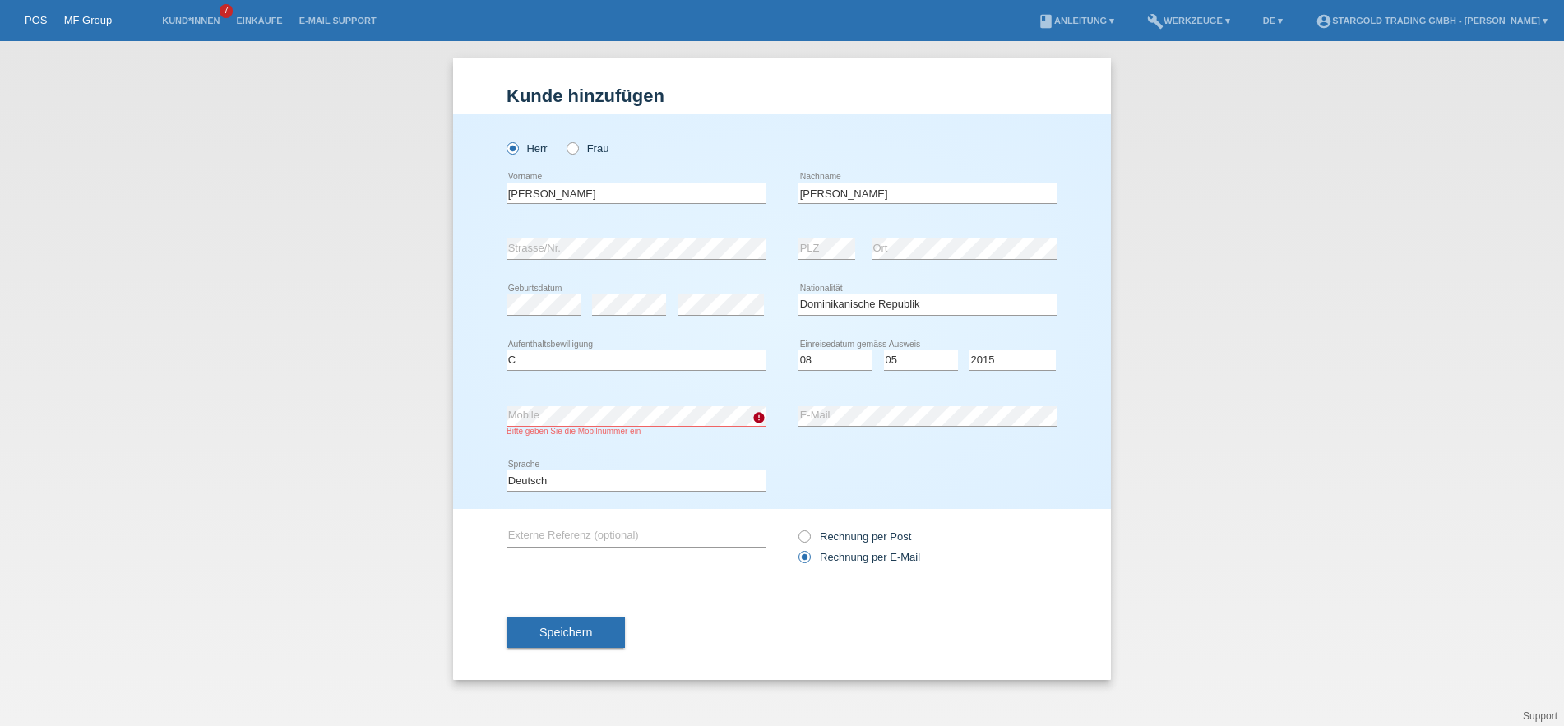
click at [1036, 486] on div "Deutsch Français Italiano English error Sprache" at bounding box center [781, 481] width 551 height 56
click at [562, 630] on span "Speichern" at bounding box center [565, 632] width 53 height 13
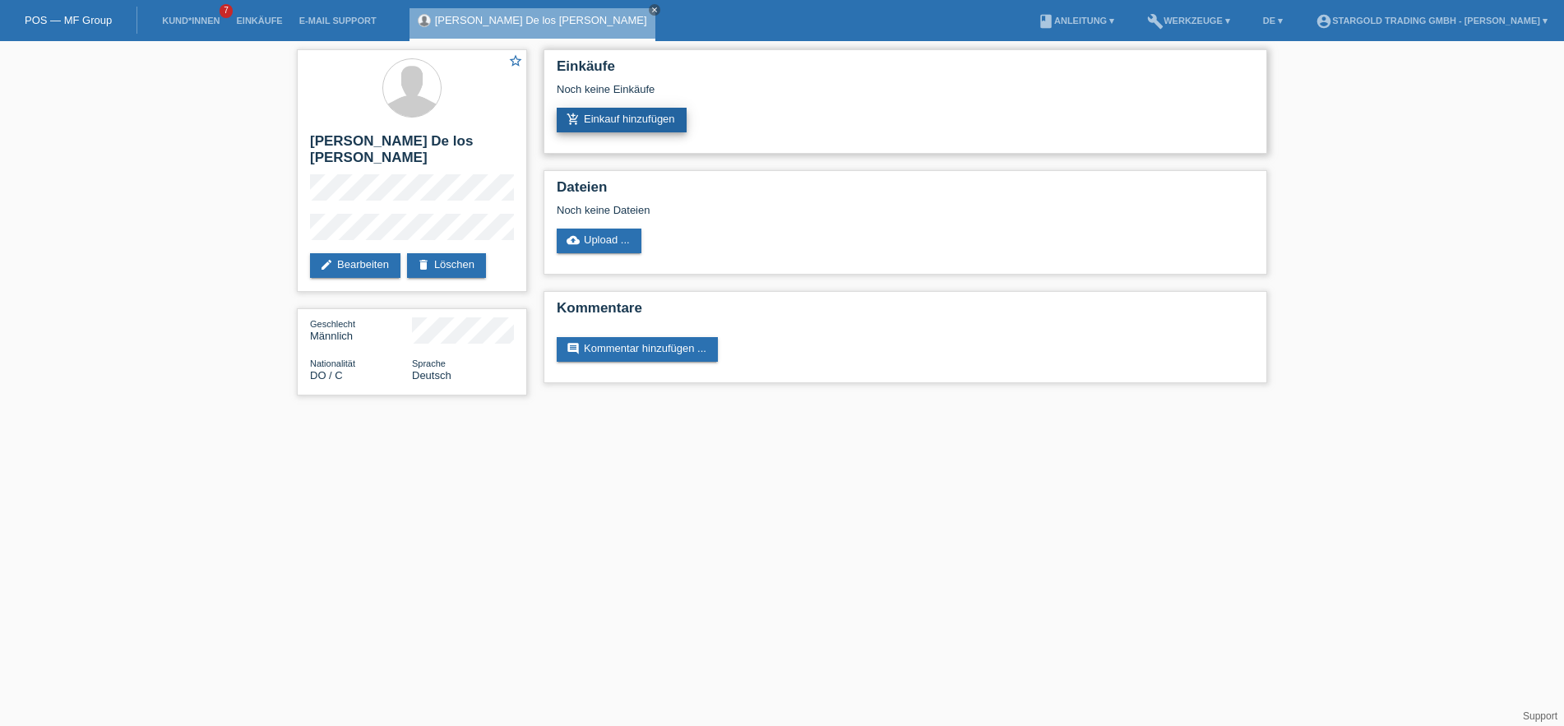
click at [622, 121] on link "add_shopping_cart Einkauf hinzufügen" at bounding box center [622, 120] width 130 height 25
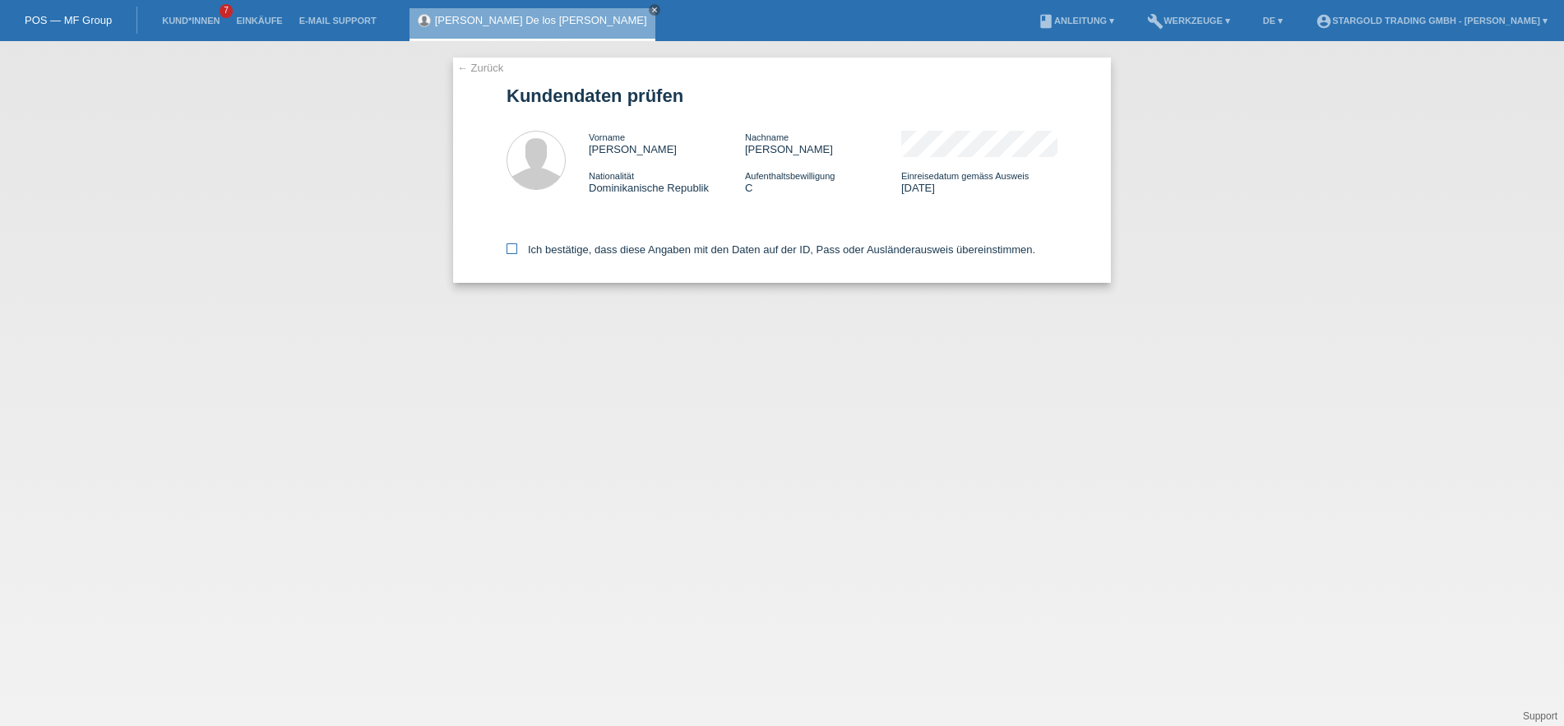
click at [510, 251] on icon at bounding box center [511, 248] width 11 height 11
click at [510, 251] on input "Ich bestätige, dass diese Angaben mit den Daten auf der ID, Pass oder Ausländer…" at bounding box center [511, 248] width 11 height 11
checkbox input "true"
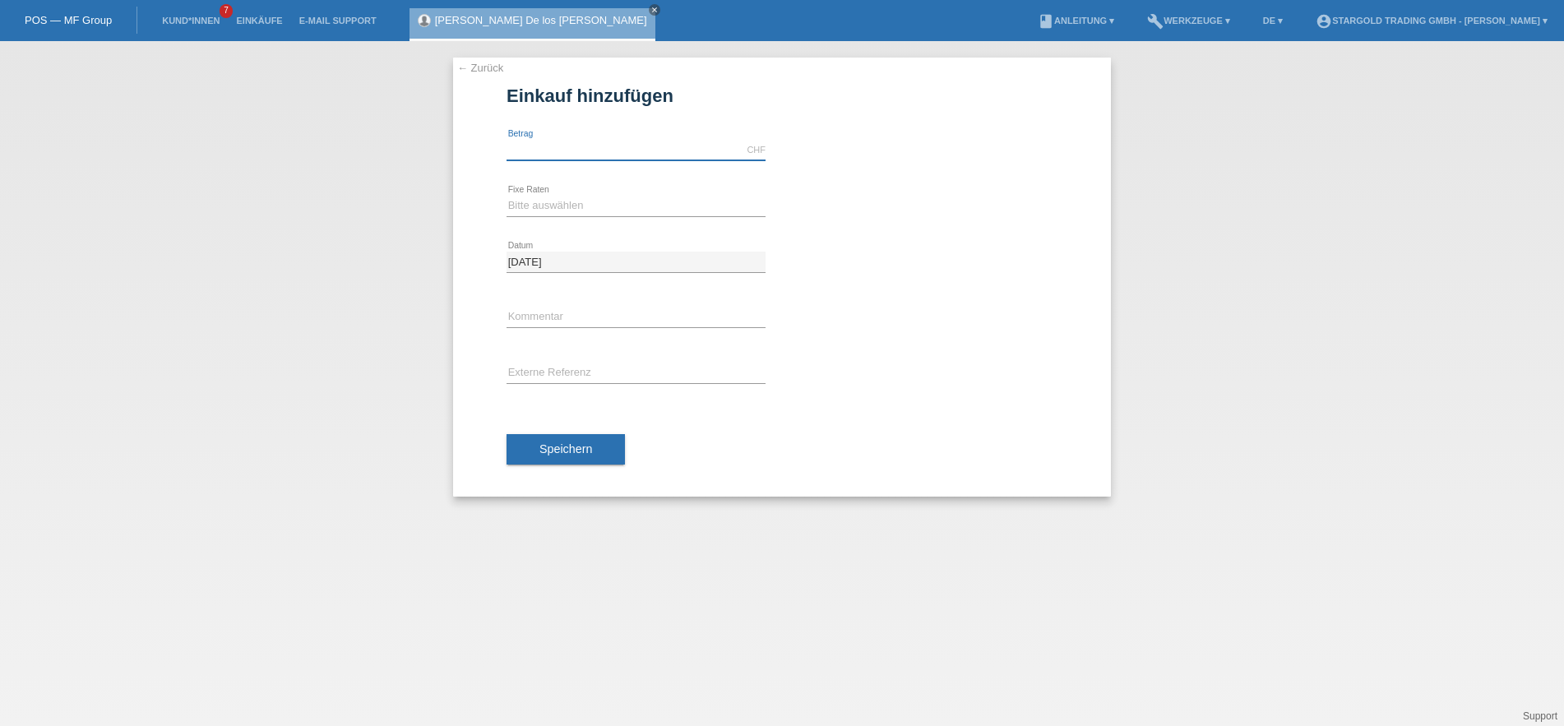
click at [599, 148] on input "text" at bounding box center [635, 150] width 259 height 21
type input "8690.00"
click at [506, 196] on select "Bitte auswählen 6 Raten 12 Raten 18 Raten 24 Raten 36 Raten 48 Raten" at bounding box center [635, 206] width 259 height 20
select select "497"
click option "48 Raten" at bounding box center [0, 0] width 0 height 0
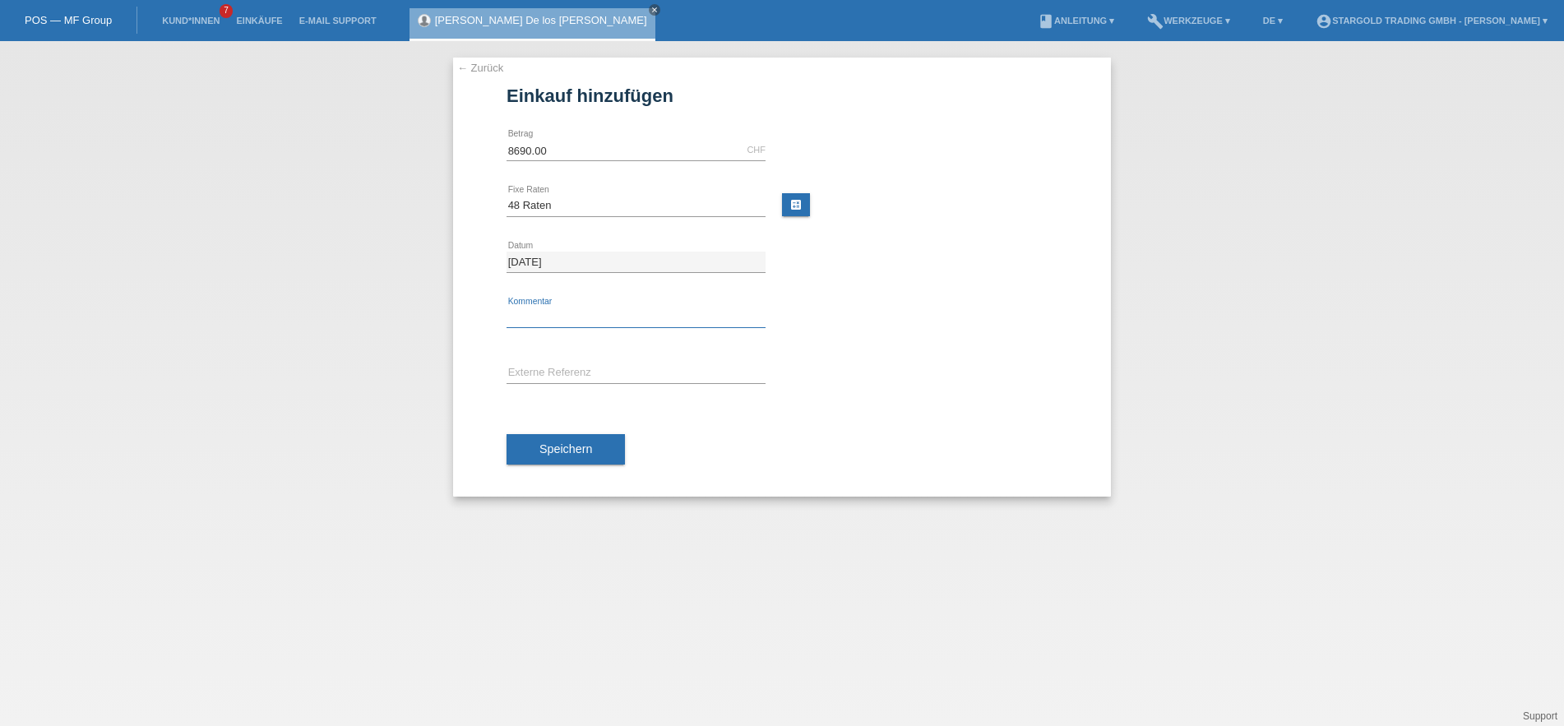
click at [589, 321] on input "text" at bounding box center [635, 317] width 259 height 21
click at [589, 363] on input "text" at bounding box center [635, 373] width 259 height 21
click at [604, 317] on input "text" at bounding box center [635, 317] width 259 height 21
type input "R"
click at [595, 451] on button "Speichern" at bounding box center [565, 449] width 118 height 31
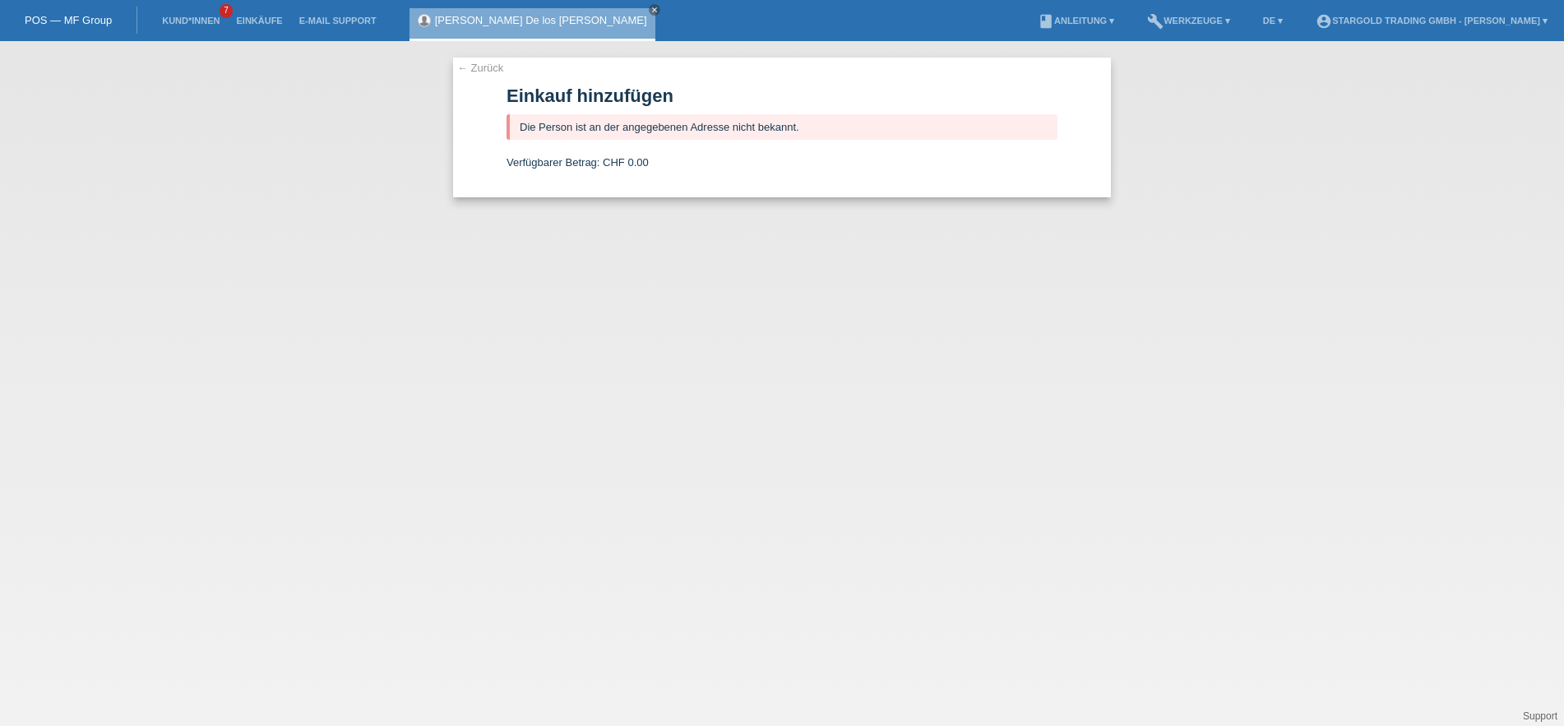
click at [478, 67] on link "← Zurück" at bounding box center [480, 68] width 46 height 12
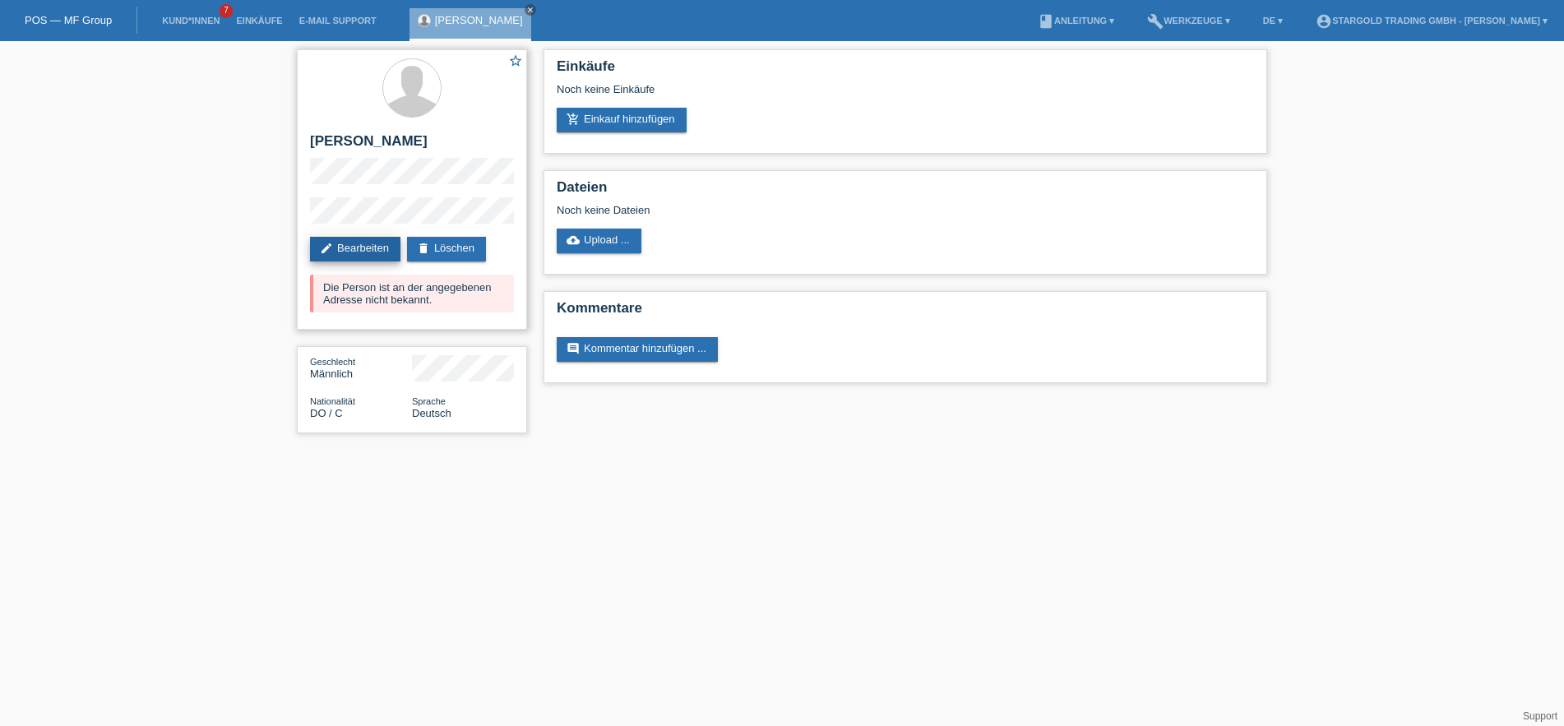
click at [331, 250] on icon "edit" at bounding box center [326, 248] width 13 height 13
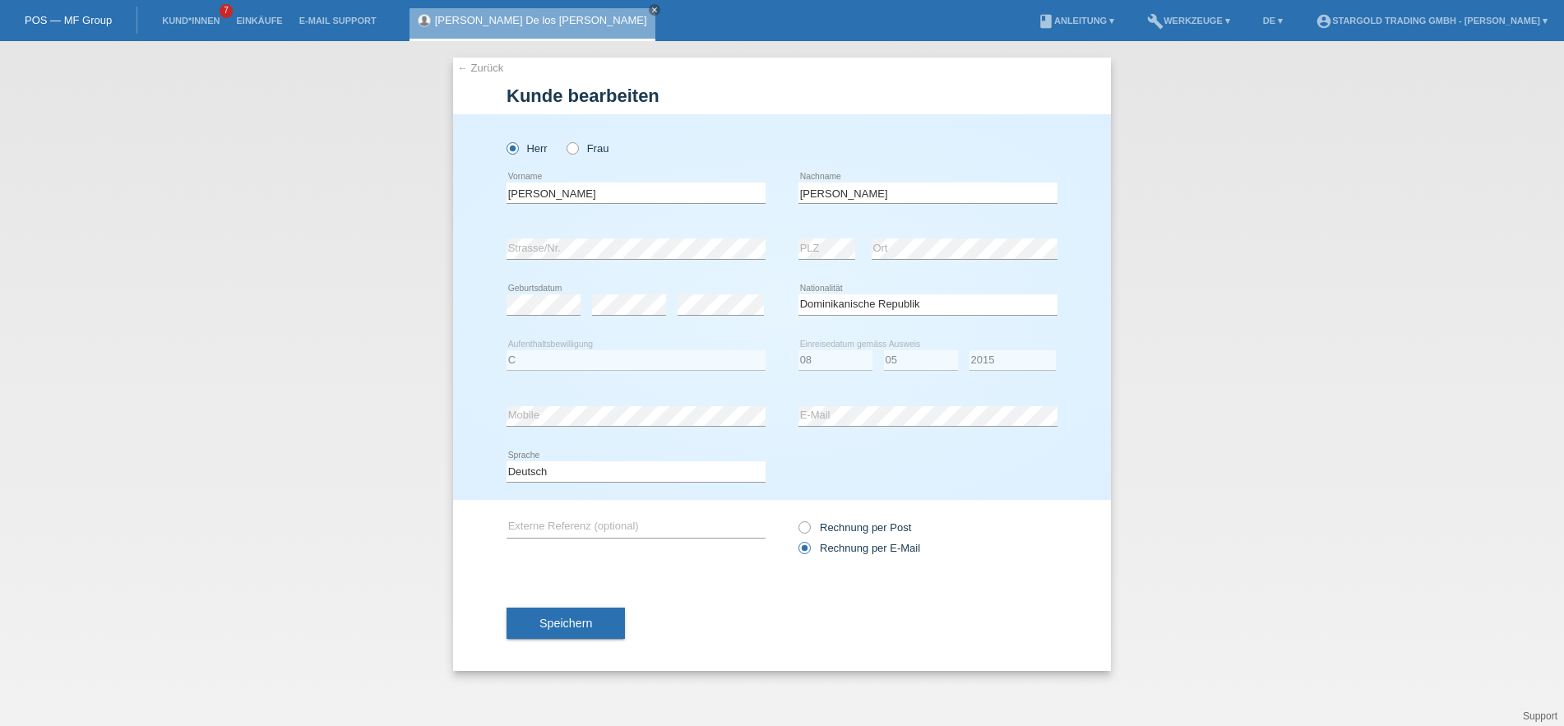
select select "DO"
select select "C"
select select "08"
select select "05"
select select "2015"
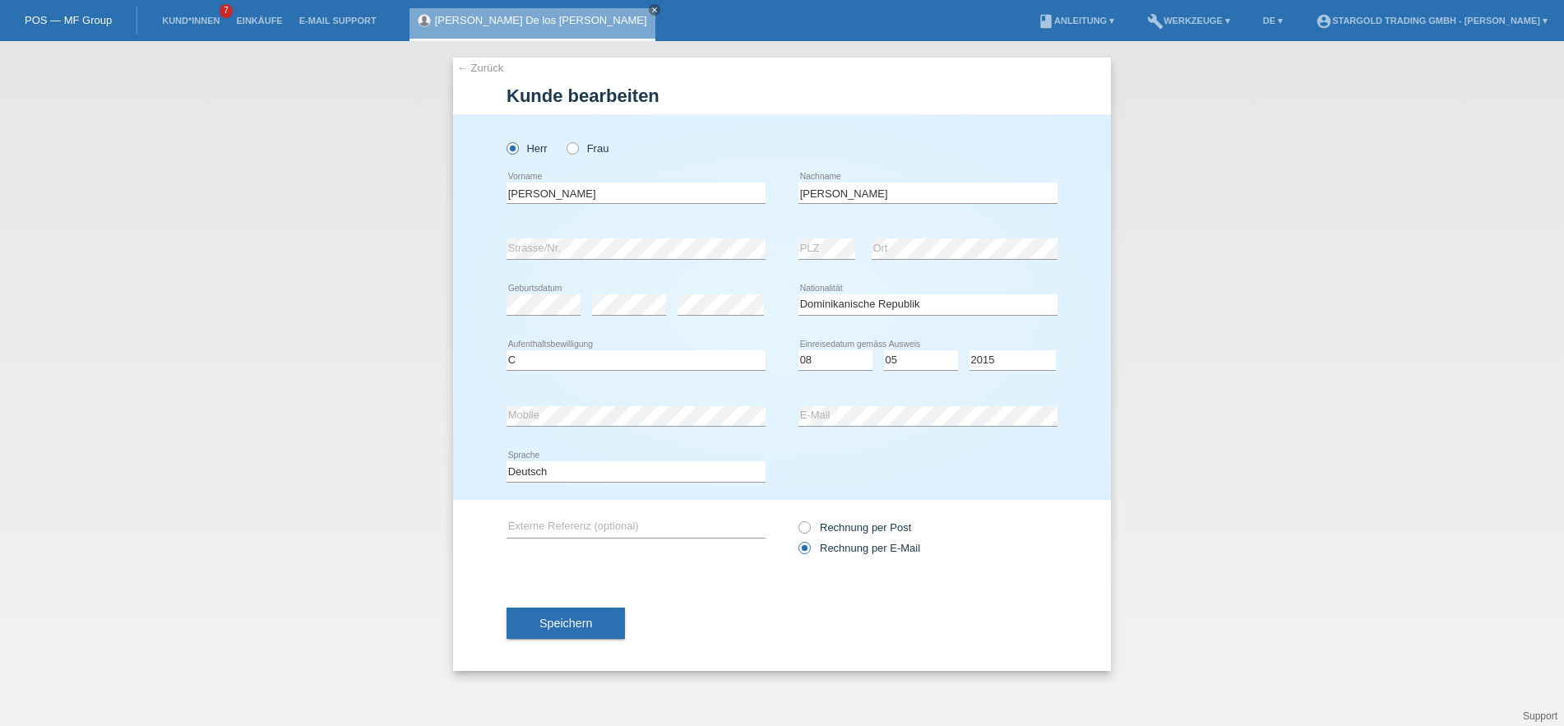
click at [470, 343] on div "[PERSON_NAME] Frau [PERSON_NAME] error Vorname" at bounding box center [782, 307] width 658 height 386
click at [598, 627] on button "Speichern" at bounding box center [565, 623] width 118 height 31
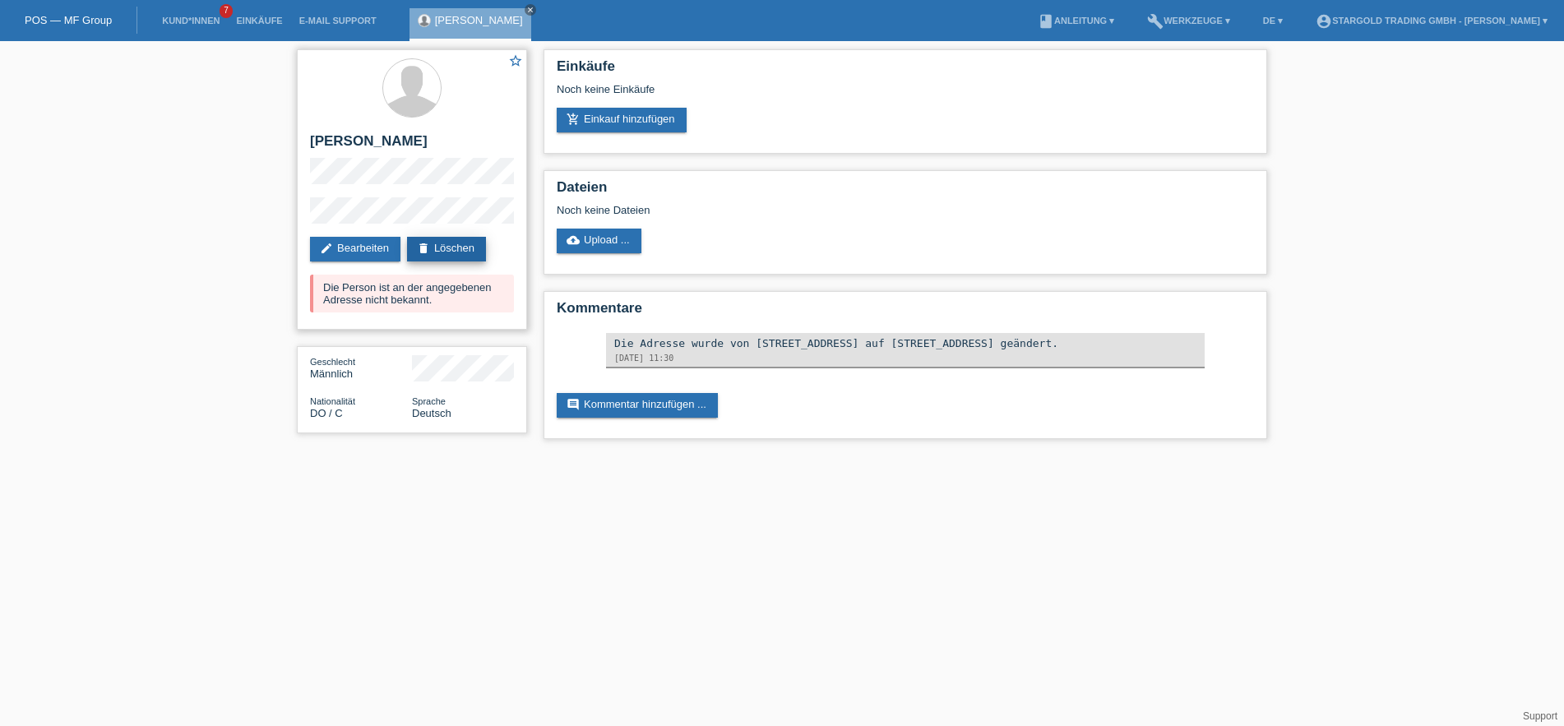
click at [467, 243] on link "delete Löschen" at bounding box center [446, 249] width 79 height 25
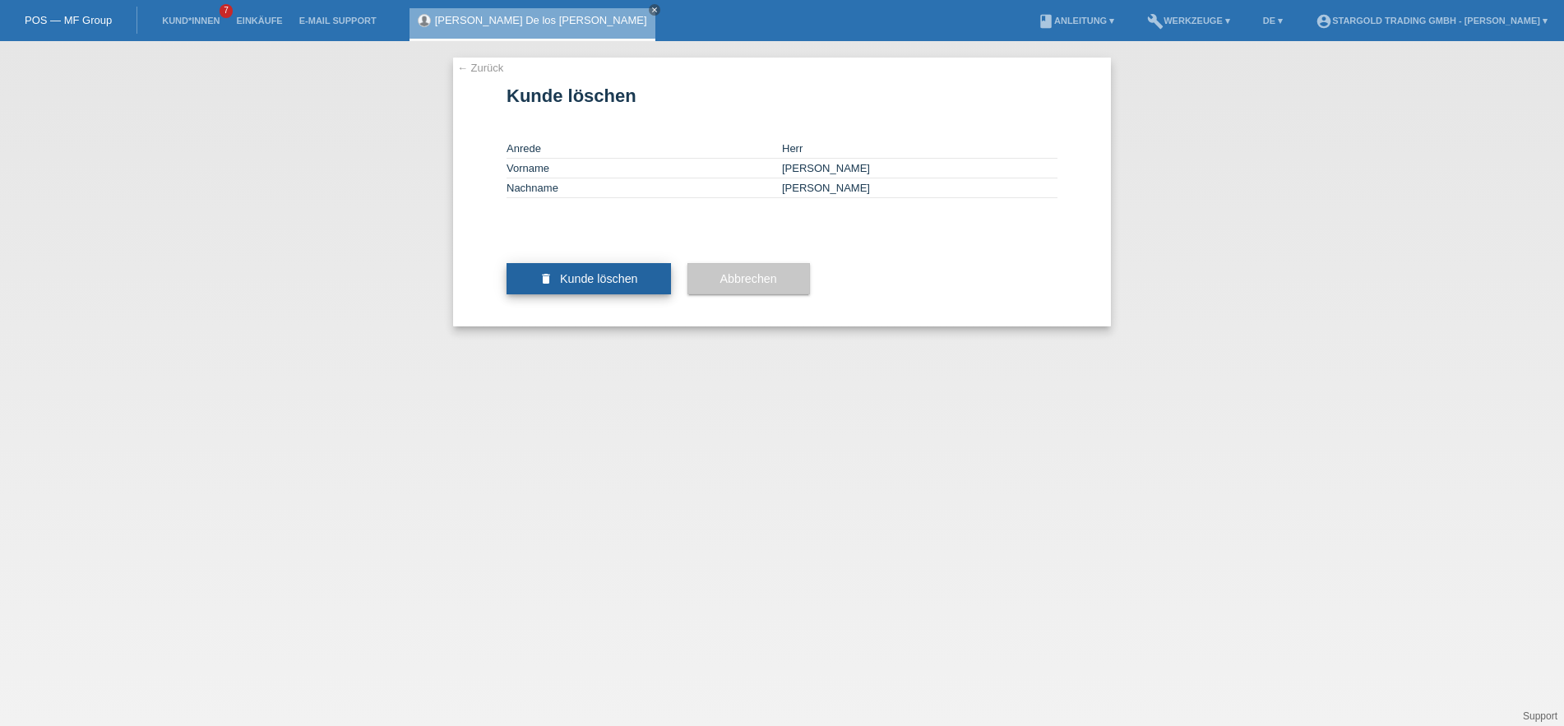
click at [594, 285] on span "Kunde löschen" at bounding box center [599, 278] width 78 height 13
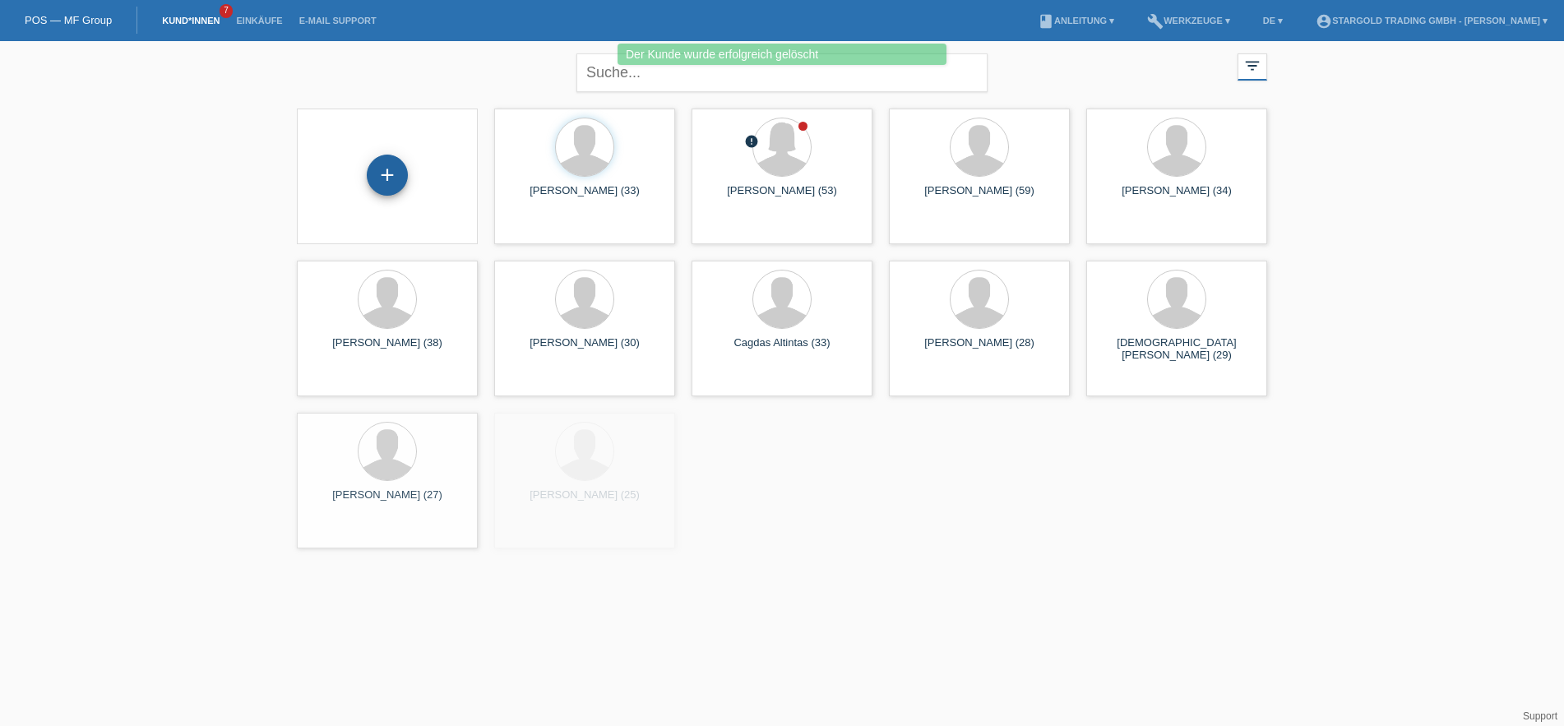
click at [369, 169] on div "+" at bounding box center [387, 175] width 41 height 41
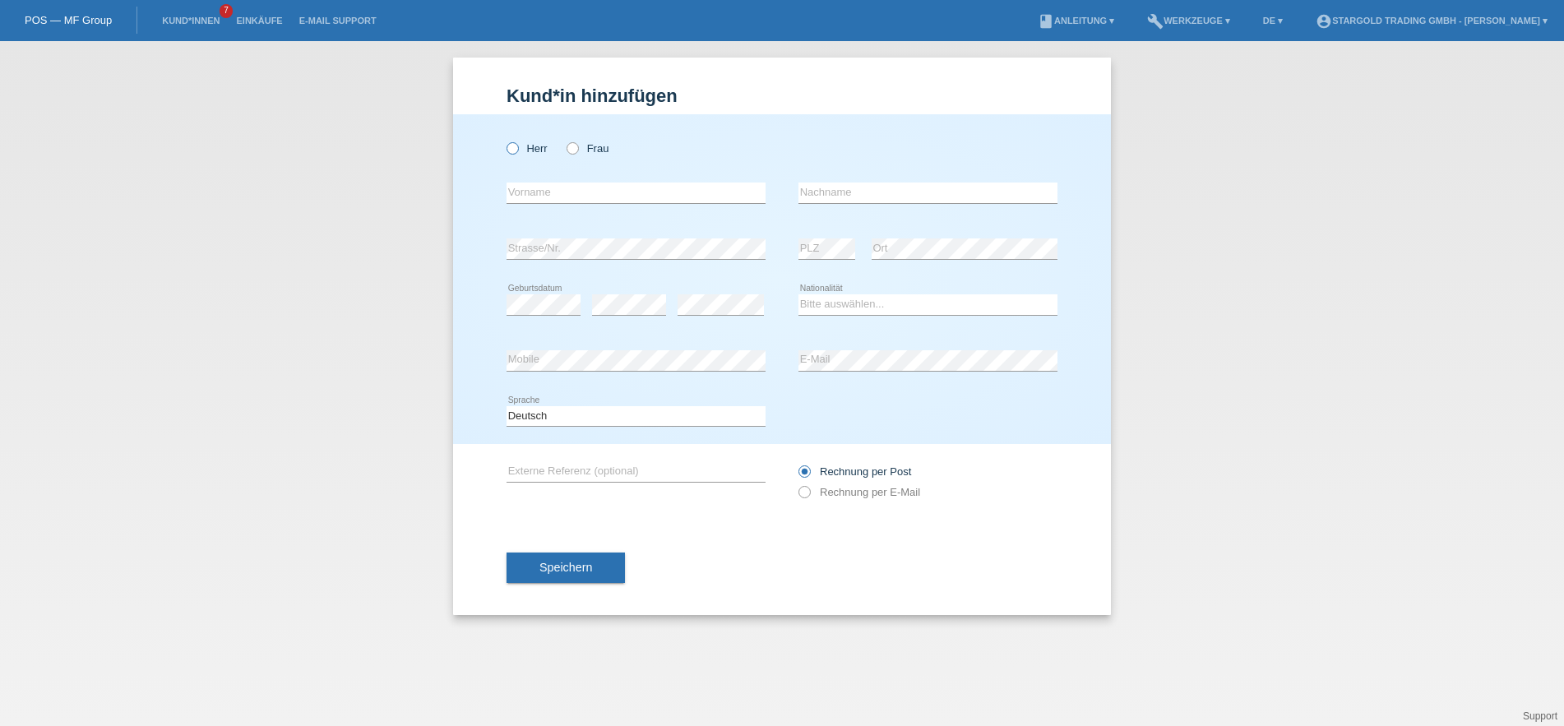
click at [504, 140] on icon at bounding box center [504, 140] width 0 height 0
click at [514, 149] on input "Herr" at bounding box center [511, 147] width 11 height 11
radio input "true"
click at [798, 294] on select "Bitte auswählen... Schweiz Deutschland Liechtenstein Österreich ------------ Af…" at bounding box center [927, 304] width 259 height 20
click at [877, 308] on select "Bitte auswählen... Schweiz Deutschland Liechtenstein Österreich ------------ Af…" at bounding box center [927, 304] width 259 height 20
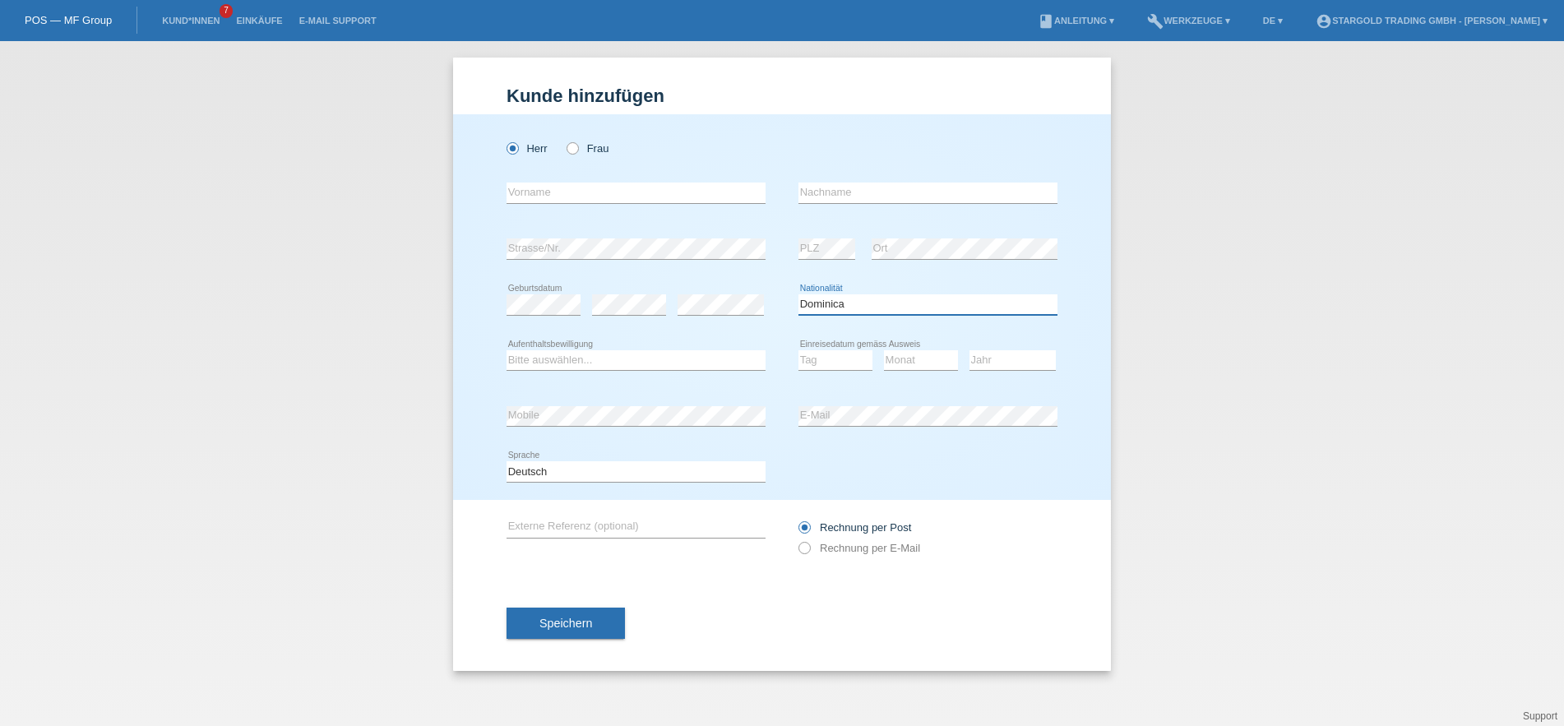
click at [798, 294] on select "Bitte auswählen... Schweiz Deutschland Liechtenstein Österreich ------------ Af…" at bounding box center [927, 304] width 259 height 20
select select "DO"
click option "Dominikanische Republik" at bounding box center [0, 0] width 0 height 0
click at [573, 194] on input "text" at bounding box center [635, 193] width 259 height 21
click at [693, 204] on icon at bounding box center [635, 203] width 259 height 1
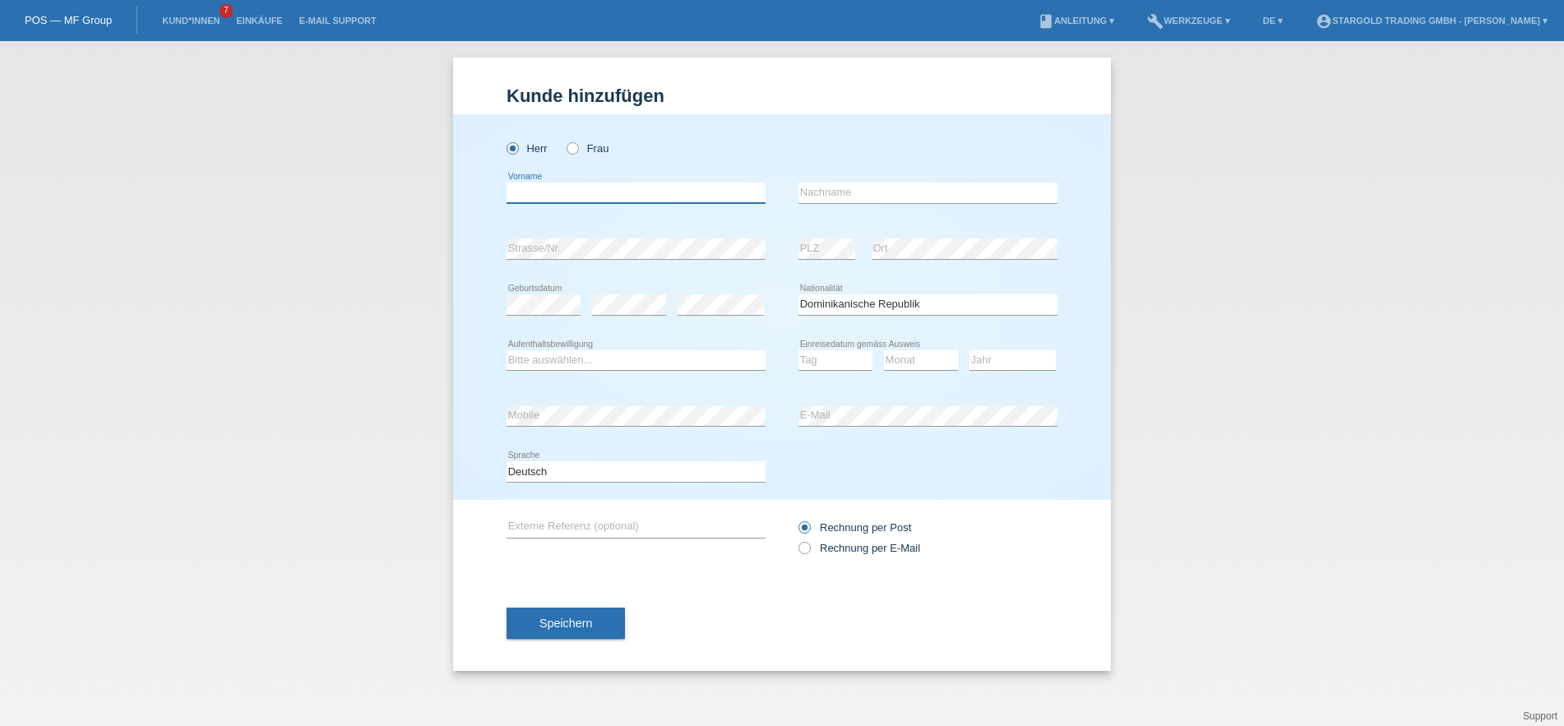
click at [695, 198] on input "text" at bounding box center [635, 193] width 259 height 21
paste input "Leonardo"
type input "Leonardo"
click at [941, 192] on input "text" at bounding box center [927, 193] width 259 height 21
paste input "De los Santos"
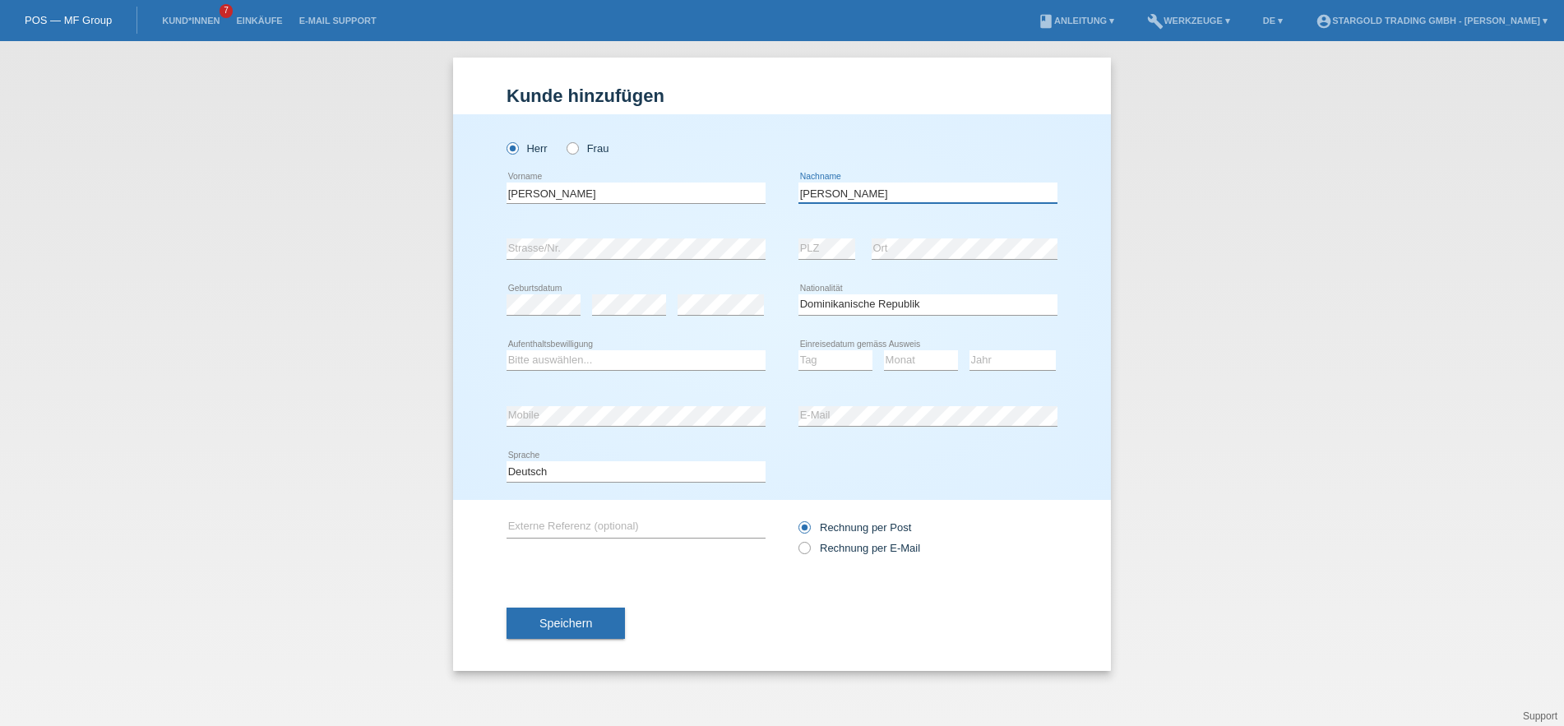
type input "De los Santos"
click at [506, 350] on select "Bitte auswählen... C B B - Flüchtlingsstatus Andere" at bounding box center [635, 360] width 259 height 20
select select "C"
click option "C" at bounding box center [0, 0] width 0 height 0
click at [798, 350] on select "Tag 01 02 03 04 05 06 07 08 09 10 11" at bounding box center [835, 360] width 74 height 20
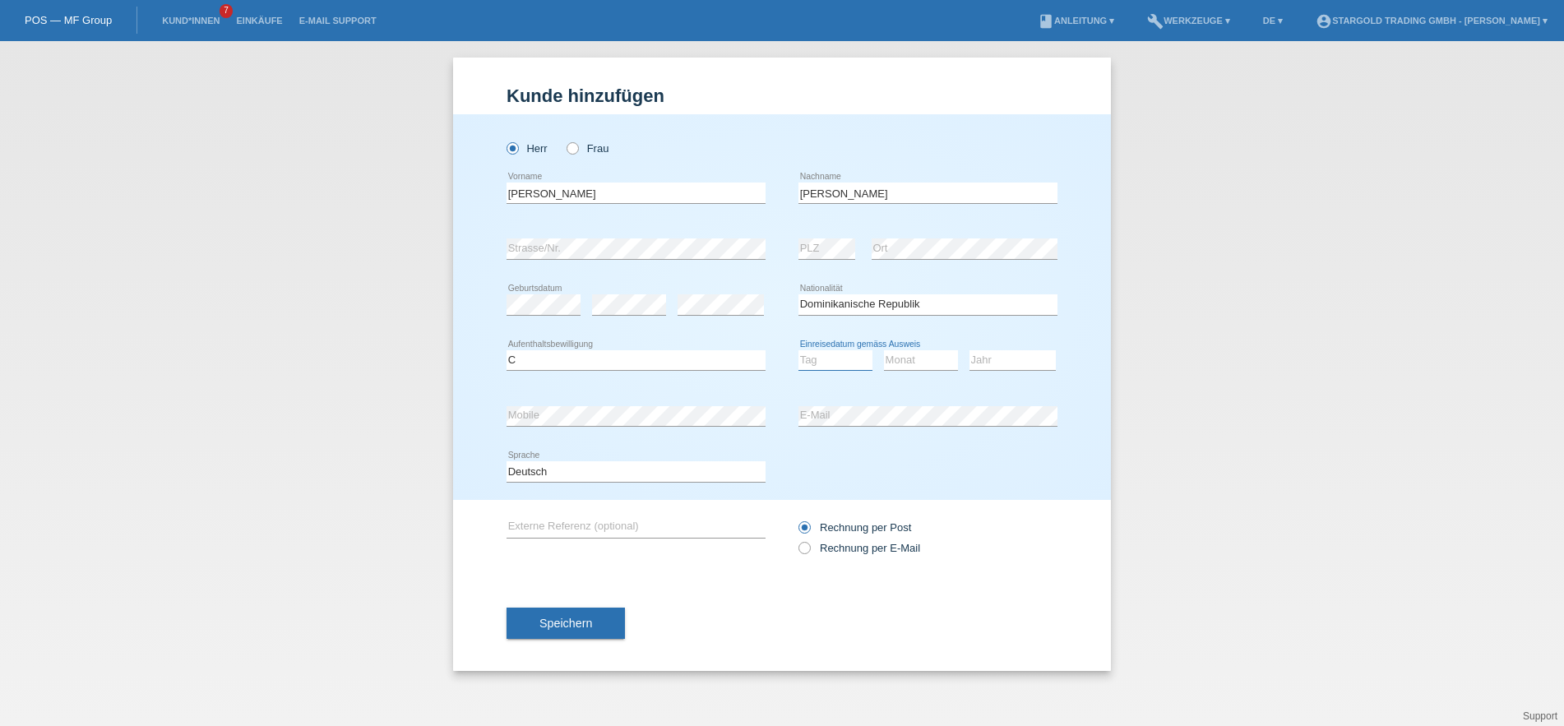
select select "08"
click option "08" at bounding box center [0, 0] width 0 height 0
click at [884, 350] on select "Monat 01 02 03 04 05 06 07 08 09 10 11" at bounding box center [921, 360] width 74 height 20
select select "05"
click option "05" at bounding box center [0, 0] width 0 height 0
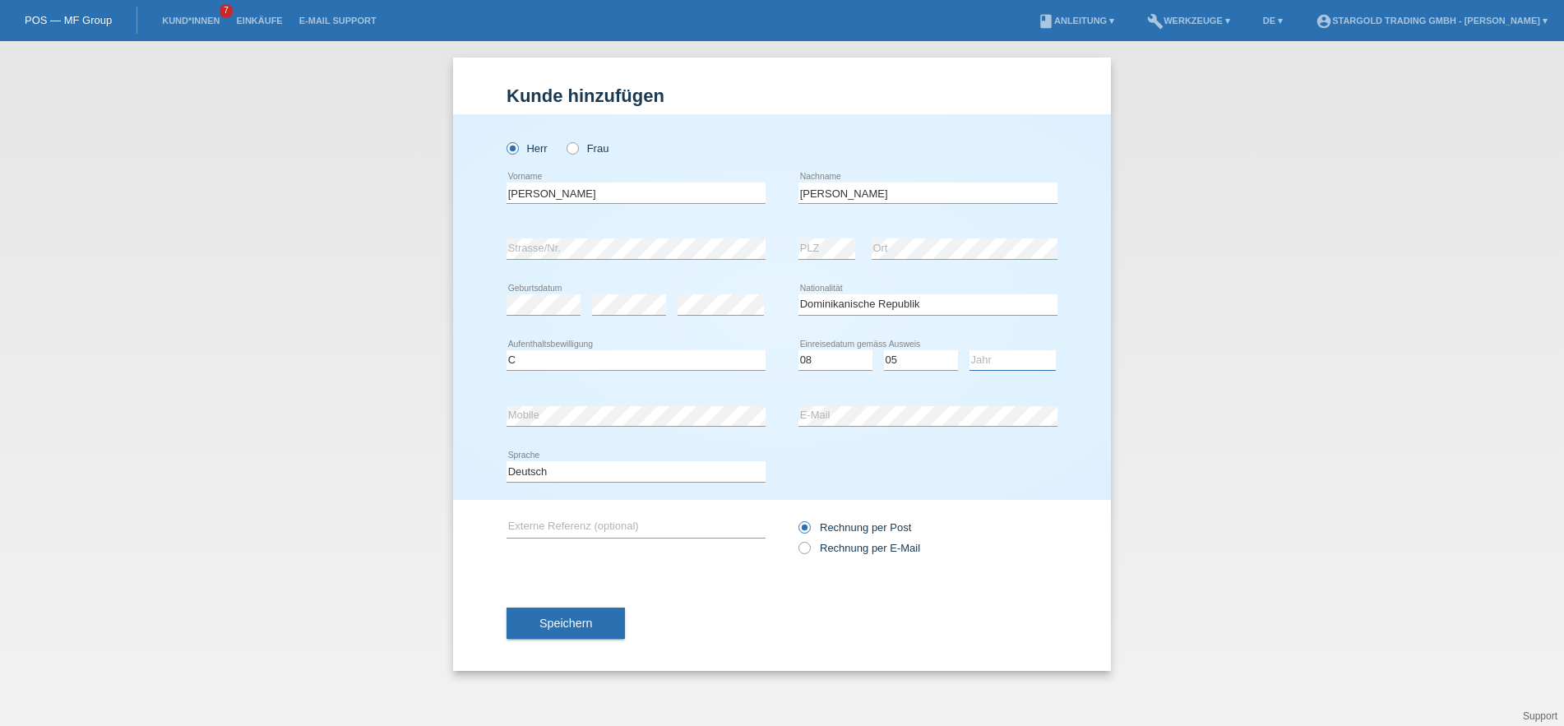
click at [969, 350] on select "Jahr 2025 2024 2023 2022 2021 2020 2019 2018 2017 2016 2015 2014 2013 2012 2011…" at bounding box center [1012, 360] width 86 height 20
select select "2015"
click option "2015" at bounding box center [0, 0] width 0 height 0
click at [796, 539] on icon at bounding box center [796, 539] width 0 height 0
click at [802, 551] on input "Rechnung per E-Mail" at bounding box center [803, 552] width 11 height 21
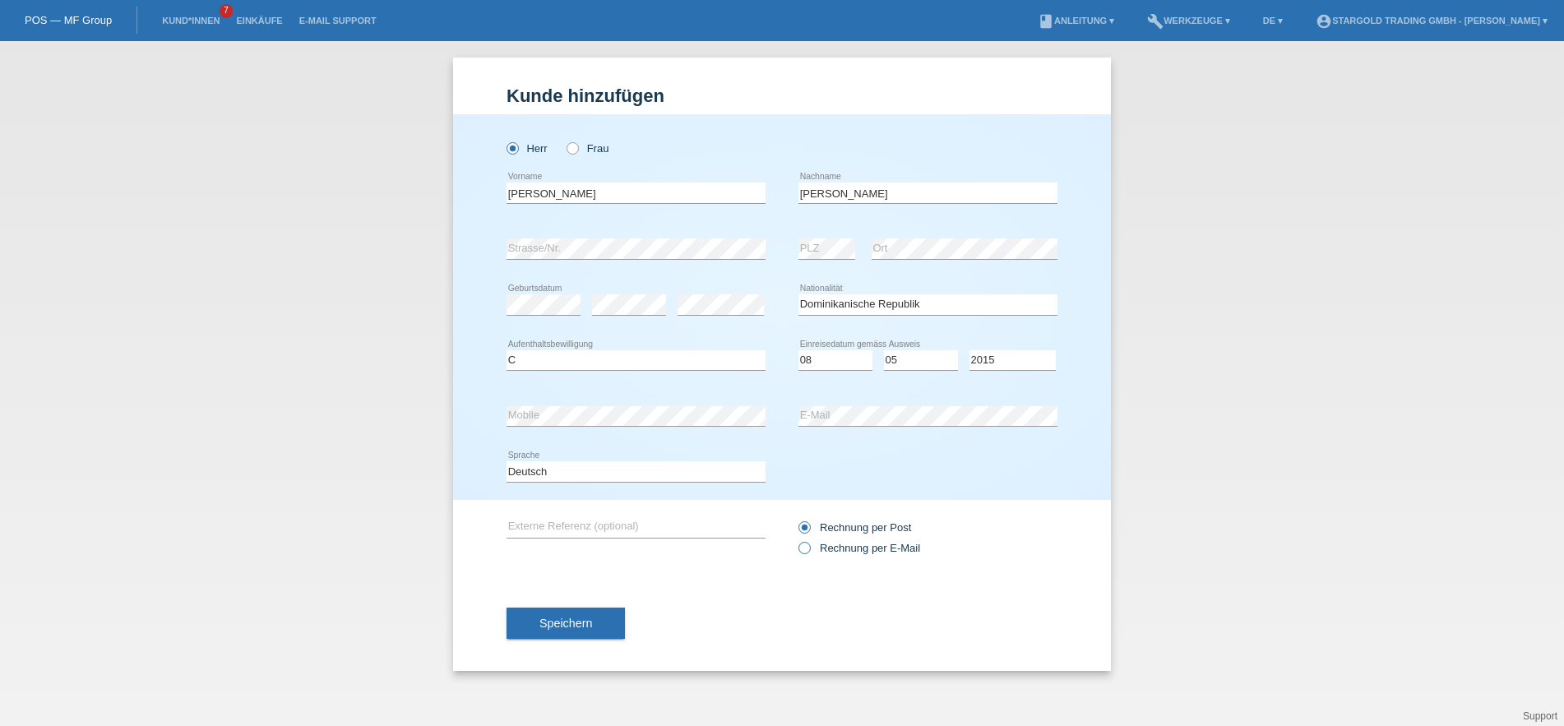
radio input "true"
click at [600, 609] on div "Speichern" at bounding box center [781, 622] width 551 height 95
click at [592, 622] on button "Speichern" at bounding box center [565, 623] width 118 height 31
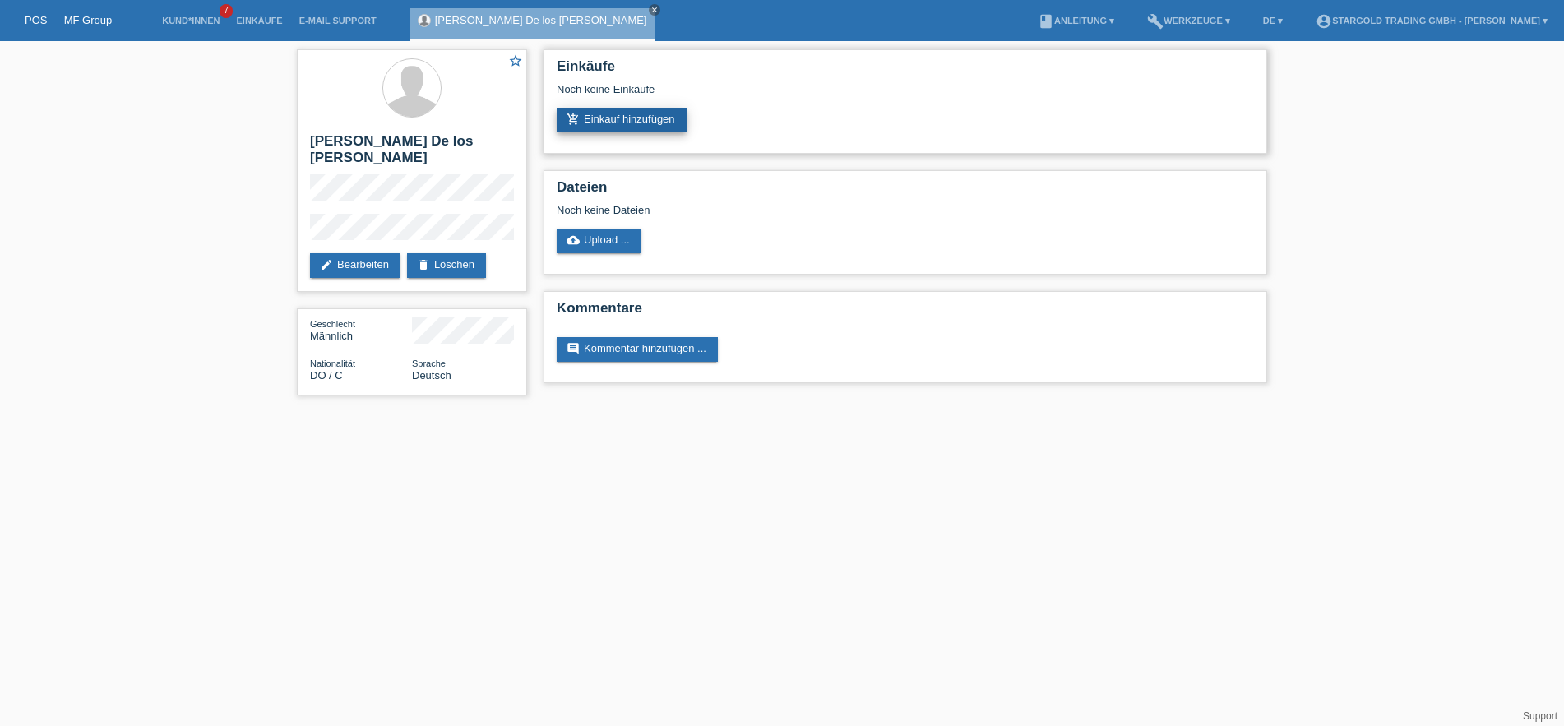
click at [622, 122] on link "add_shopping_cart Einkauf hinzufügen" at bounding box center [622, 120] width 130 height 25
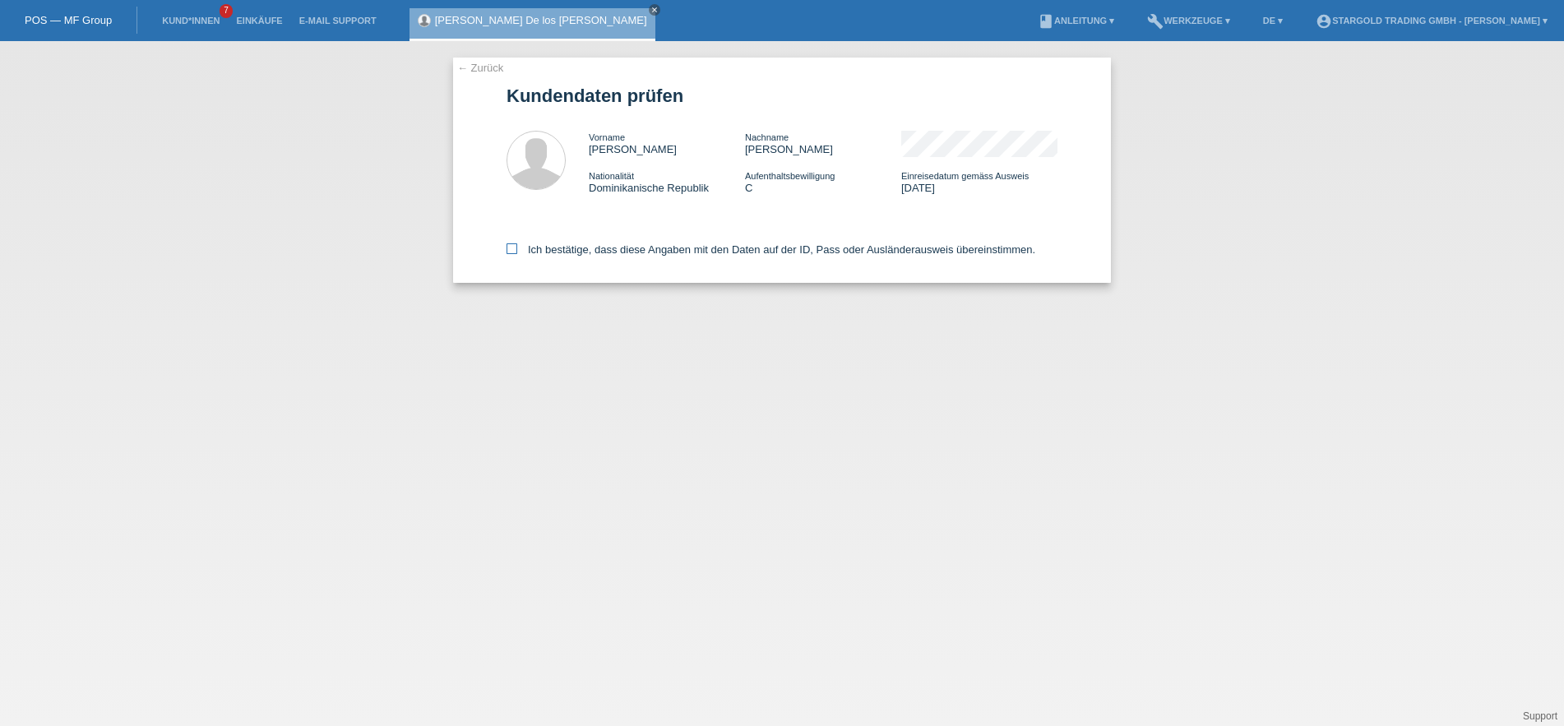
click at [513, 252] on icon at bounding box center [511, 248] width 11 height 11
click at [513, 252] on input "Ich bestätige, dass diese Angaben mit den Daten auf der ID, Pass oder Ausländer…" at bounding box center [511, 248] width 11 height 11
checkbox input "true"
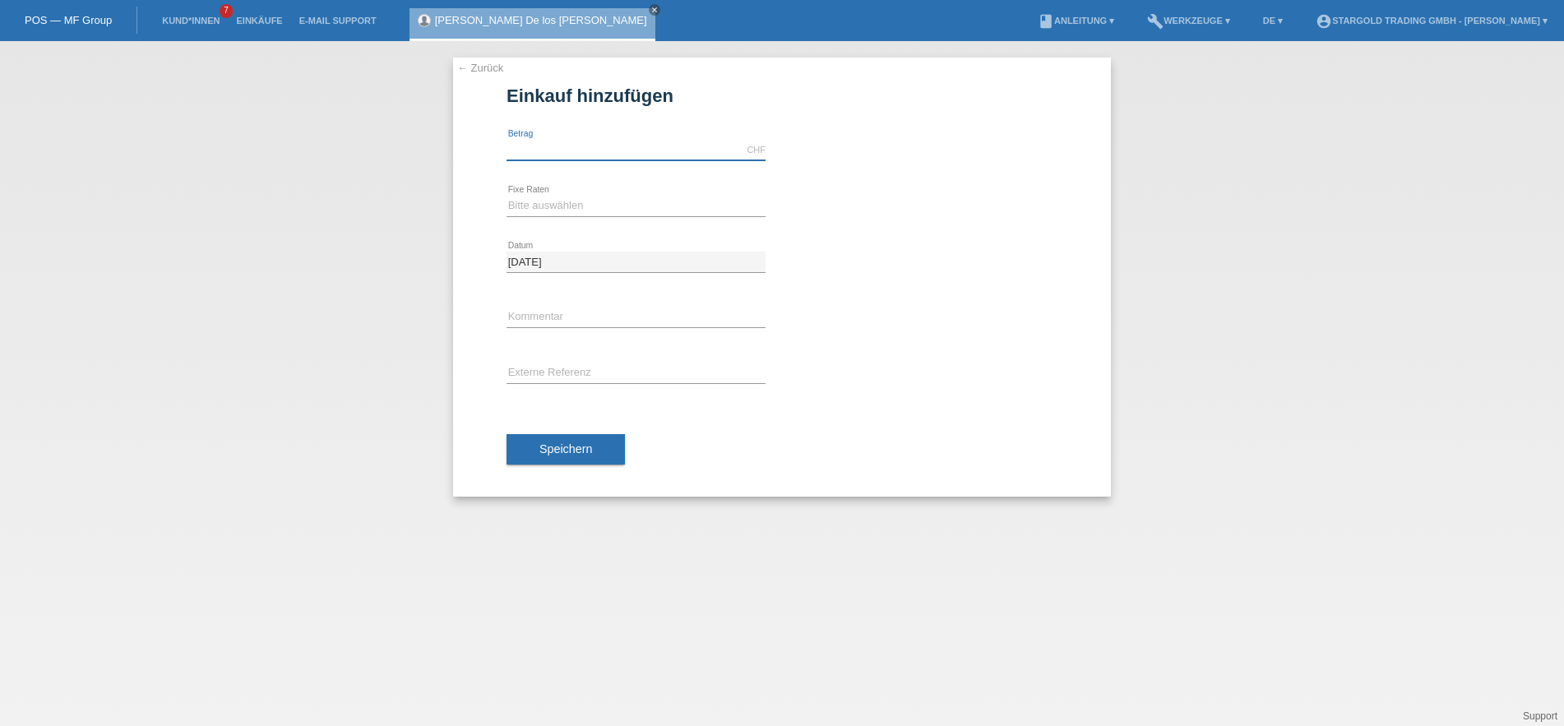
click at [601, 151] on input "text" at bounding box center [635, 150] width 259 height 21
type input "8690.00"
click at [506, 196] on select "Bitte auswählen 6 Raten 12 Raten 18 Raten 24 Raten 36 Raten 48 Raten" at bounding box center [635, 206] width 259 height 20
select select "497"
click option "48 Raten" at bounding box center [0, 0] width 0 height 0
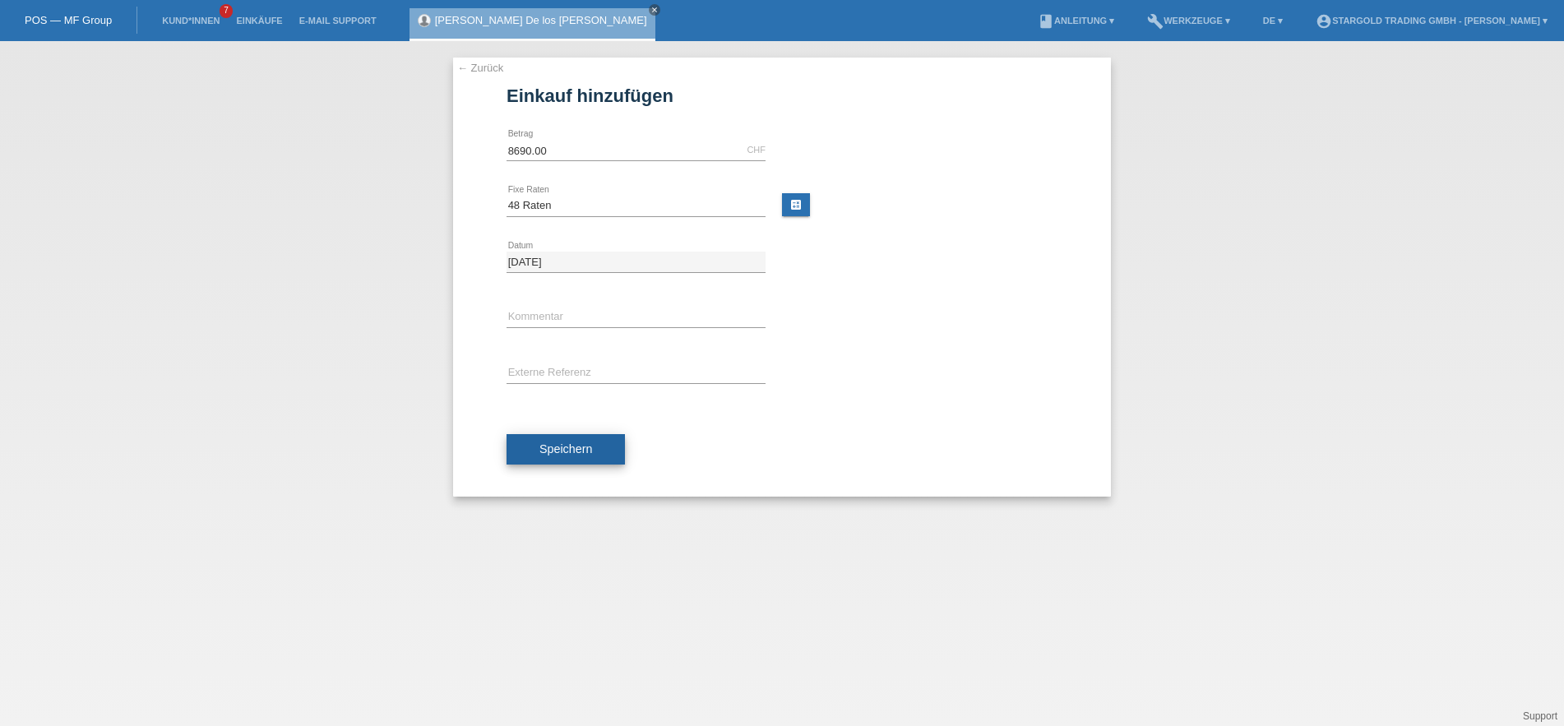
click at [576, 448] on span "Speichern" at bounding box center [565, 448] width 53 height 13
